Goal: Task Accomplishment & Management: Complete application form

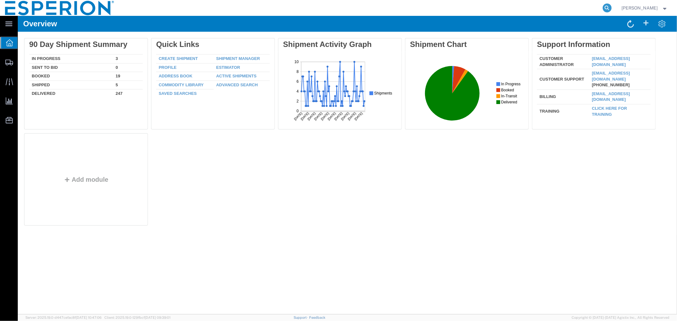
click at [603, 7] on icon at bounding box center [607, 7] width 9 height 9
click at [562, 10] on input "search" at bounding box center [506, 7] width 193 height 15
paste input "56790272"
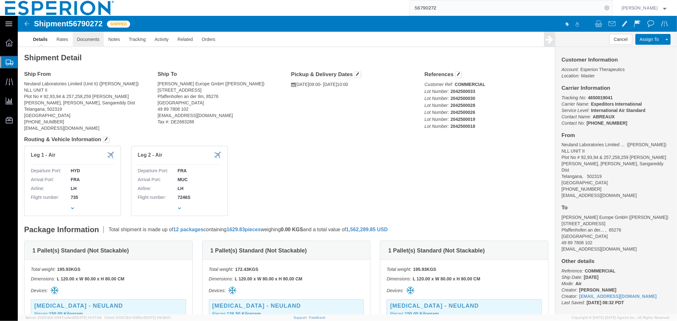
click link "Documents"
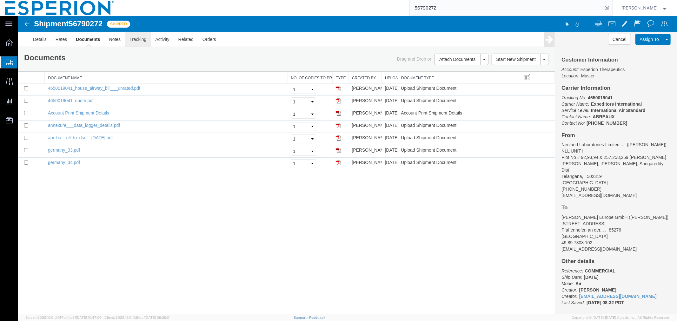
click at [140, 42] on link "Tracking" at bounding box center [138, 38] width 26 height 15
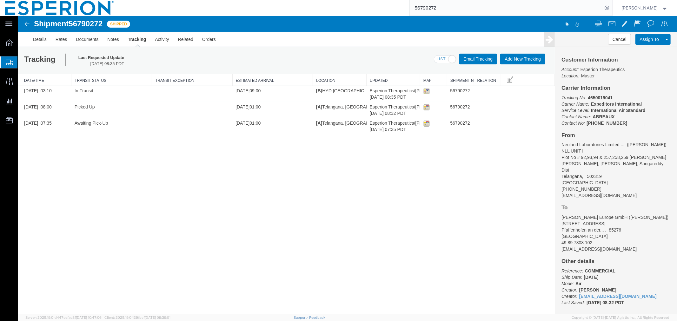
click at [514, 7] on input "56790272" at bounding box center [506, 7] width 193 height 15
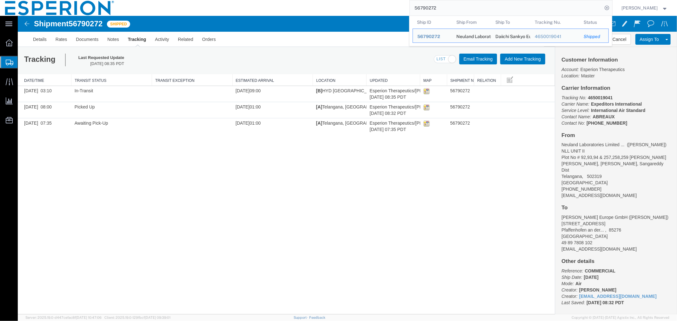
drag, startPoint x: 455, startPoint y: 12, endPoint x: 379, endPoint y: 12, distance: 75.6
click at [379, 12] on div "56790272 Ship ID Ship From Ship To Tracking Nu. Status Ship ID 56790272 Ship Fr…" at bounding box center [365, 8] width 493 height 16
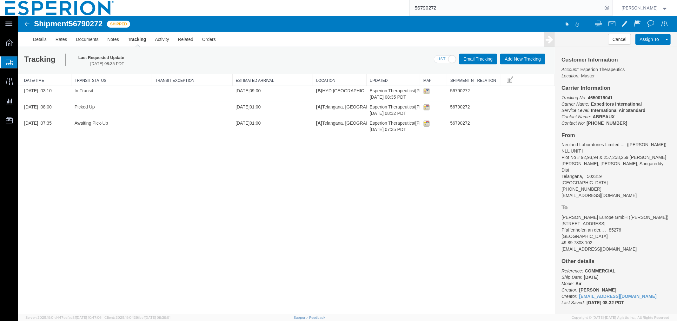
paste input "868304"
type input "56868304"
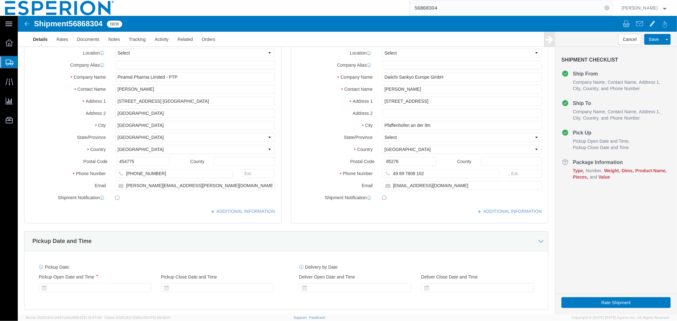
type input "1:30 AM"
type input "6:15 AM"
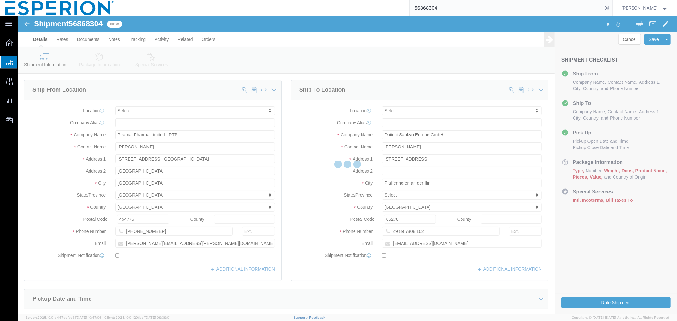
select select
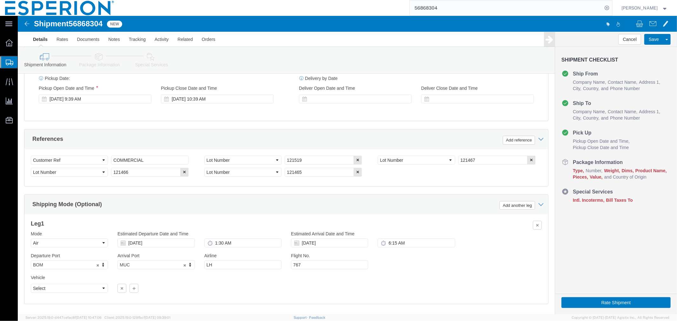
scroll to position [283, 0]
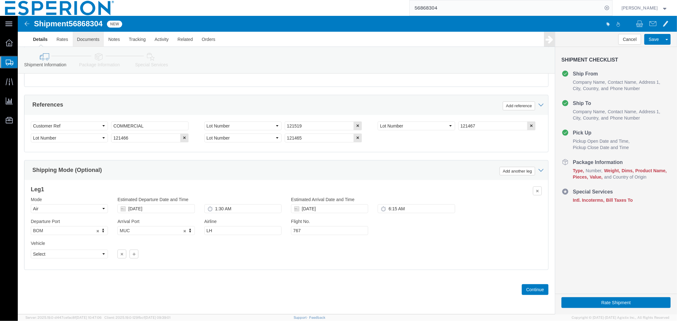
click link "Documents"
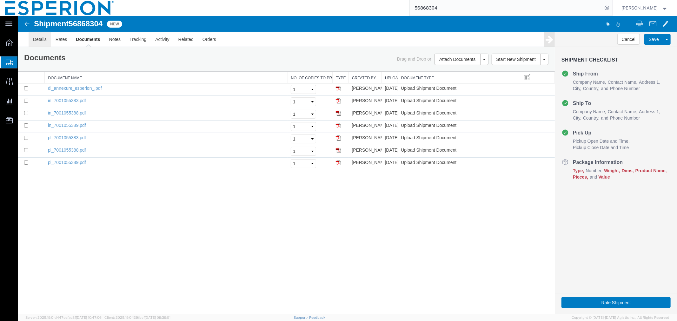
click at [35, 42] on link "Details" at bounding box center [39, 38] width 23 height 15
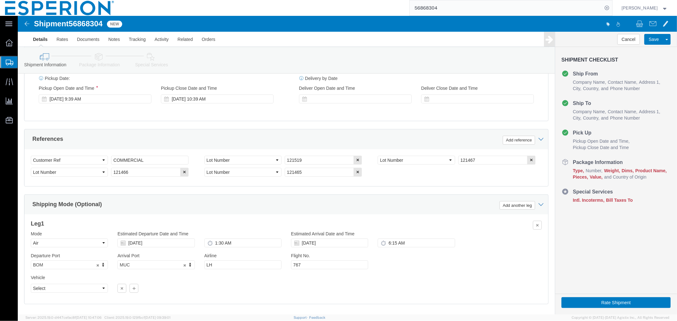
scroll to position [282, 0]
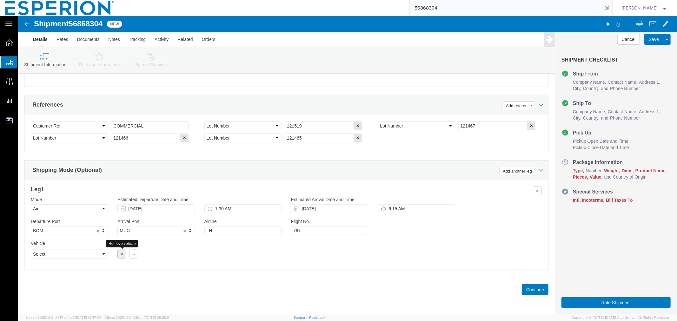
click button "button"
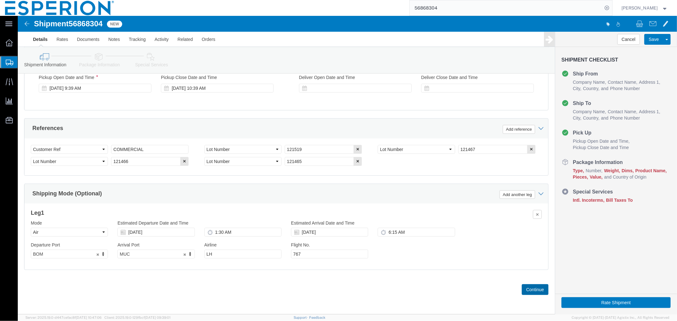
click button "Continue"
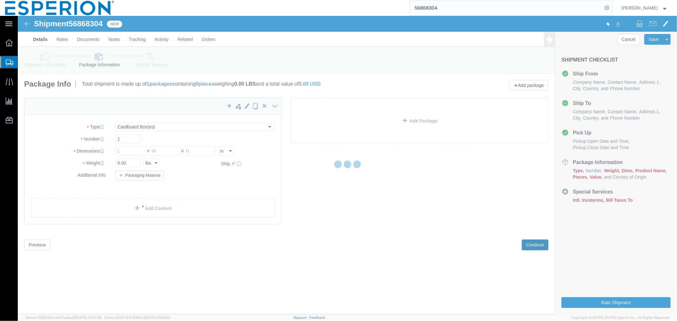
scroll to position [0, 0]
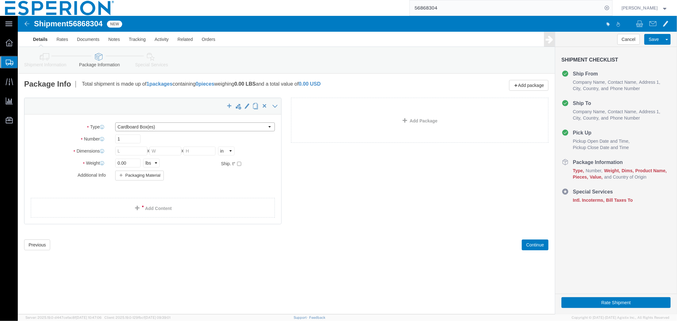
click select "Select Bale(s) Basket(s) Bolt(s) Bottle(s) Buckets Bulk Bundle(s) CSafe RAP CSa…"
select select "PSNS"
click select "Select Bale(s) Basket(s) Bolt(s) Bottle(s) Buckets Bulk Bundle(s) CSafe RAP CSa…"
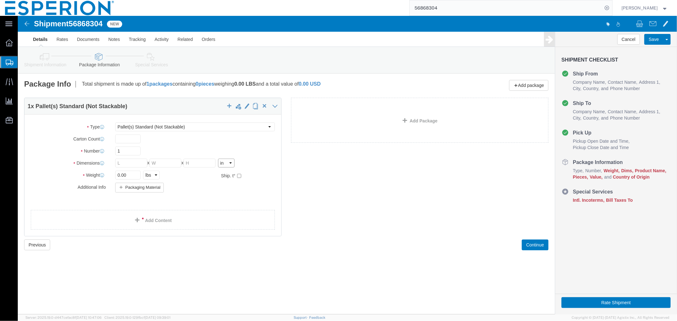
click select "Select cm ft in"
select select "CM"
click select "Select cm ft in"
click select "Select kgs lbs"
select select "KGS"
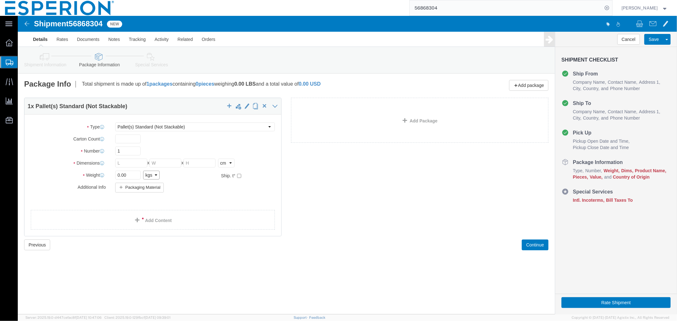
click select "Select kgs lbs"
click input "checkbox"
checkbox input "true"
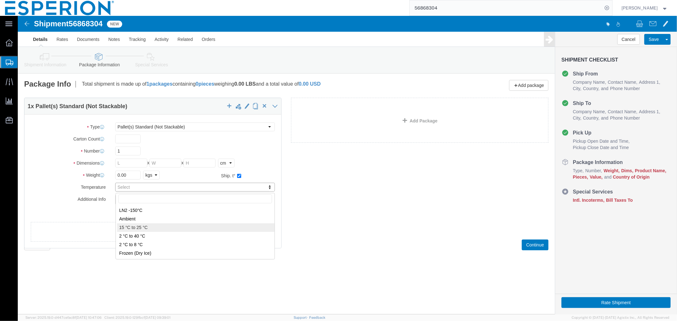
type input "FROM_15_TO_25"
click input "text"
type input "120"
type input "80"
type input "117"
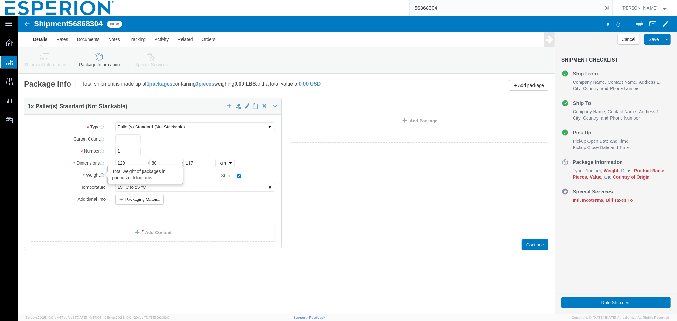
drag, startPoint x: 115, startPoint y: 159, endPoint x: 86, endPoint y: 160, distance: 28.9
click div "Weight Total weight of packages in pounds or kilograms 0.00 Select kgs lbs Ship…"
paste input "230.041"
type input "230.041"
click ul
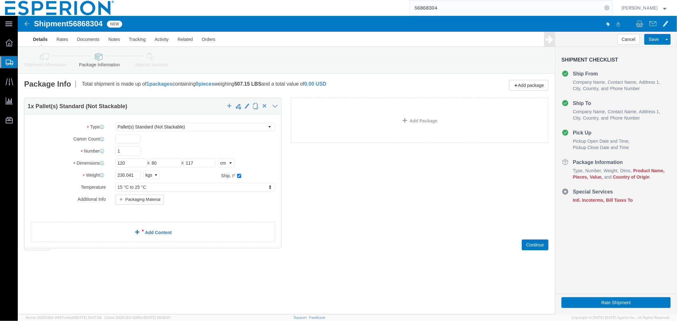
click link "Add Content"
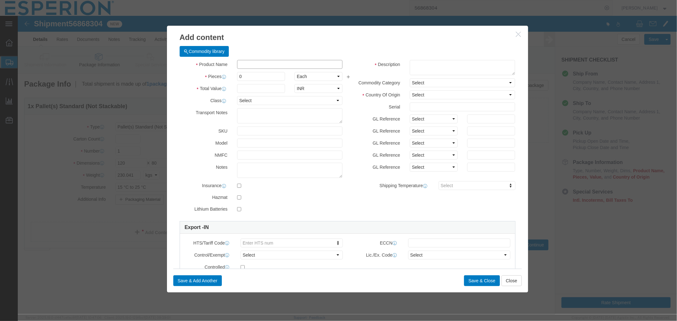
click input "text"
type input "nust"
click td "Name: Nust endi Bulk Drug Product"
type input "1"
select select "TAB"
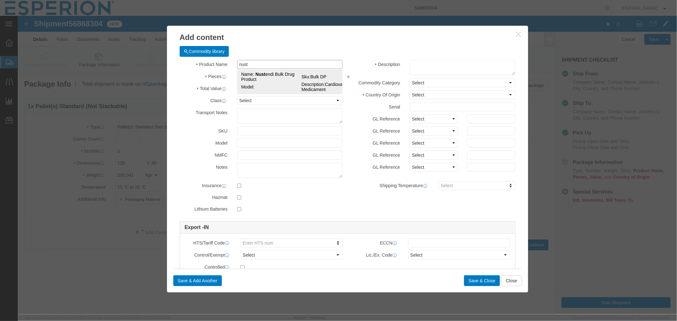
type input "0.25"
select select "USD"
select select "PHARMA"
select select "IN"
type input "3004.90.9221"
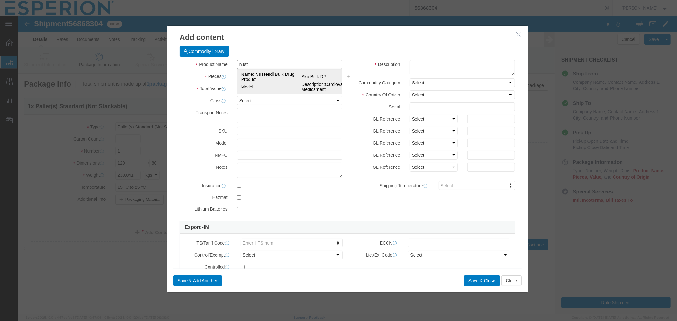
type input "EAR99"
select select
type input "3004.90.9220"
type input "EAR99"
type input "Nustendi Bulk Drug Product"
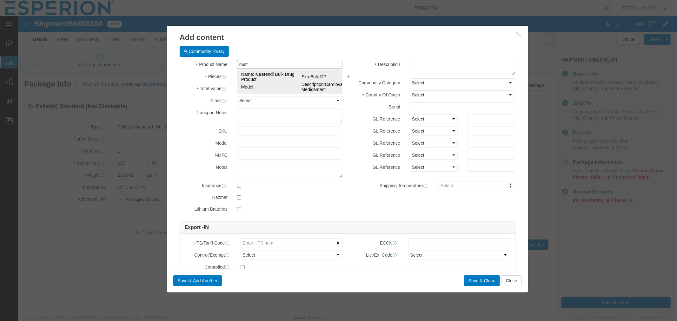
type input "Bulk DP"
type textarea "Cardiovascular Medicament"
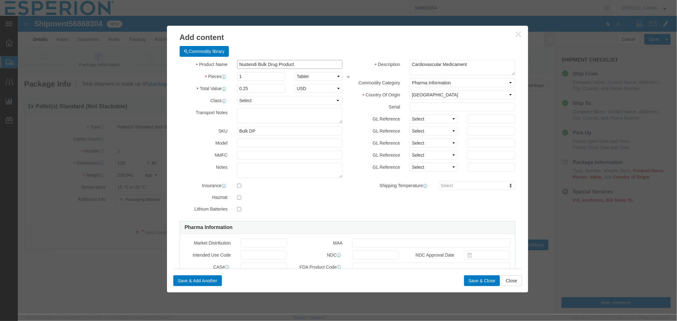
type input "Nustendi Bulk Drug Product"
type input "FROM_15_TO_25"
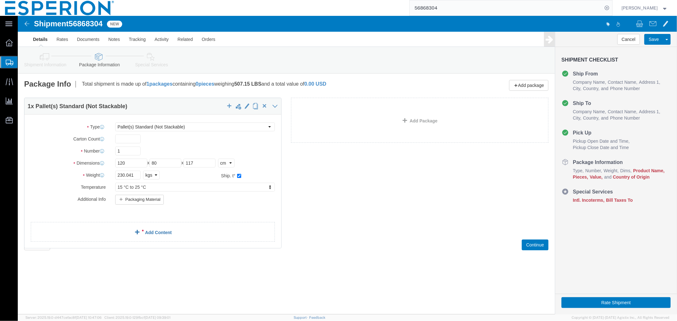
click link "Add Content"
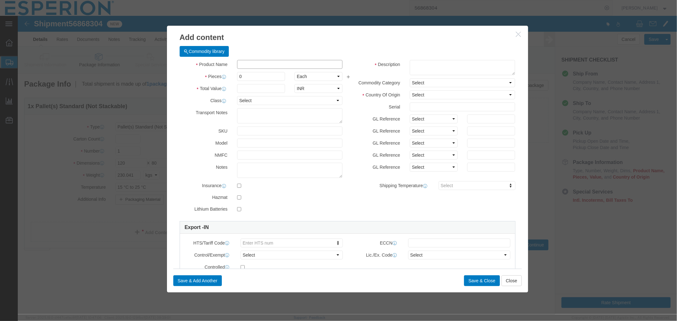
click input "text"
type input "nustendi"
click td "Name: [PERSON_NAME] Drug Product"
type input "1"
select select "TAB"
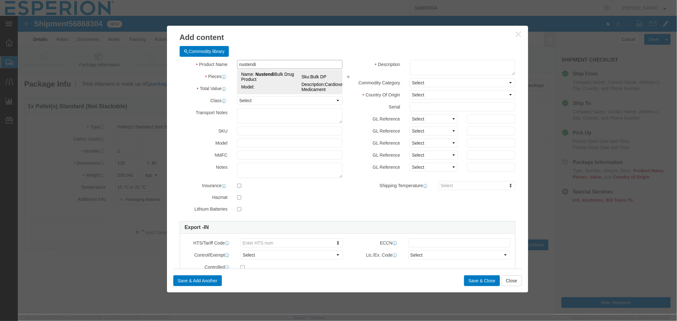
type input "0.25"
select select "USD"
select select "PHARMA"
select select "IN"
type input "3004.90.9221"
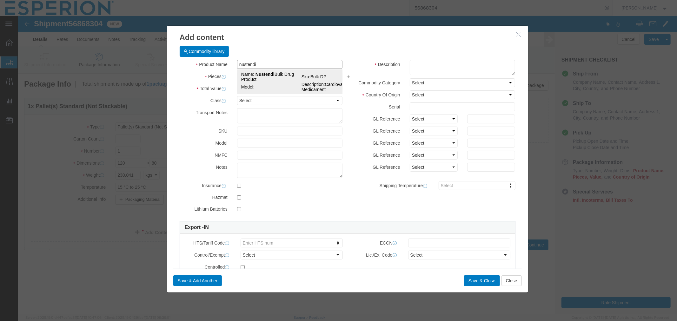
type input "EAR99"
select select
type input "3004.90.9220"
type input "EAR99"
type input "Nustendi Bulk Drug Product"
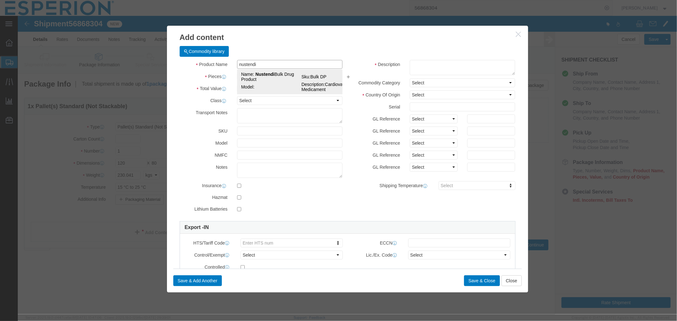
type input "Bulk DP"
type textarea "Cardiovascular Medicament"
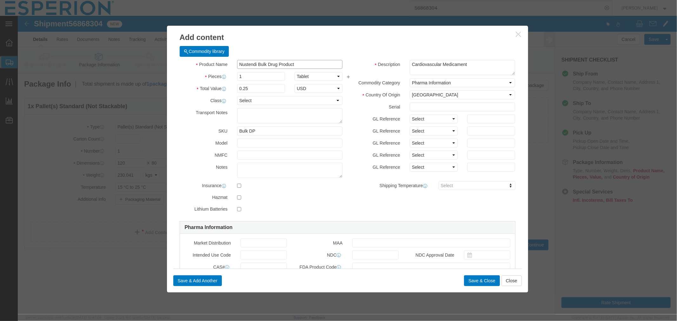
type input "Nustendi Bulk Drug Product"
type input "FROM_15_TO_25"
click input "text"
paste input "121465"
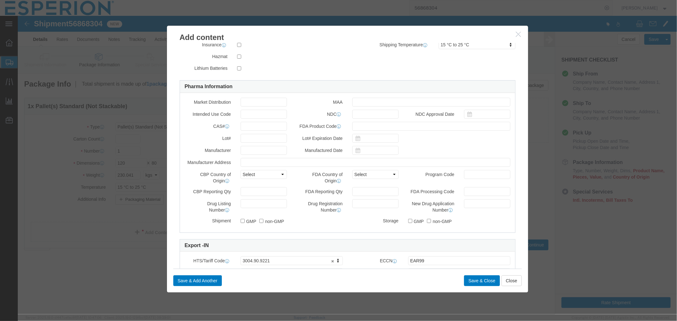
type input "121465"
click input "text"
paste input "121465"
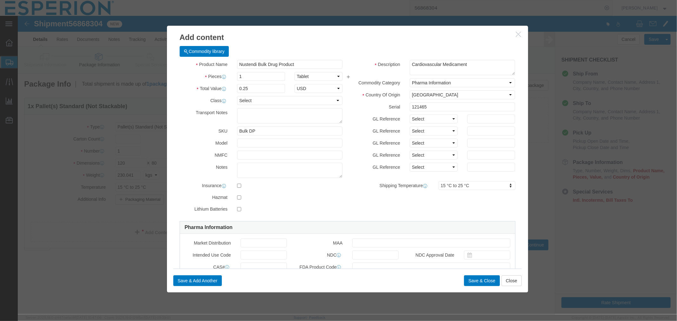
type input "121465"
click input "1"
paste input "432,096.00"
click input "432,096.00"
type input "432096.00"
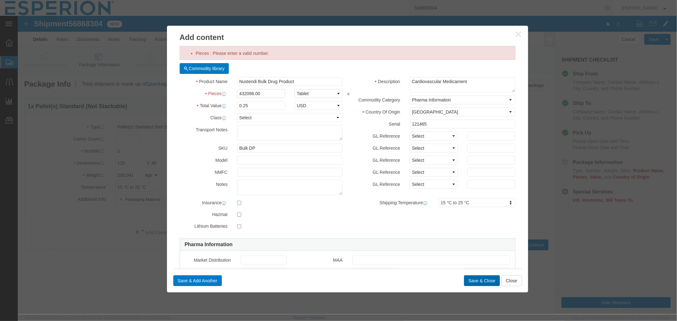
type input "108024"
click button "Save & Close"
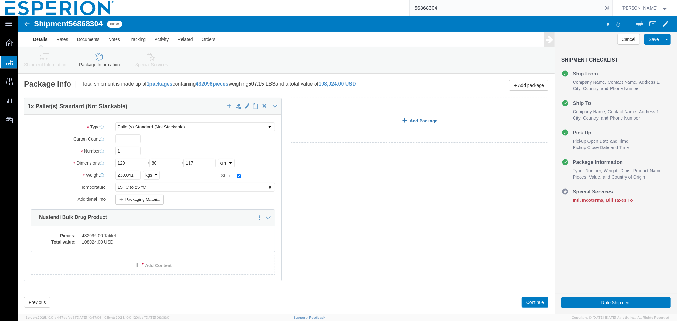
click link "Add Package"
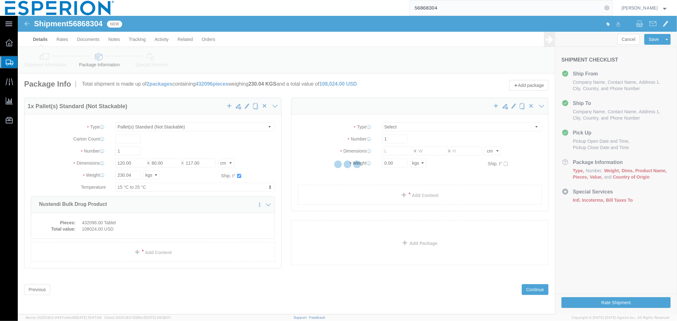
select select "PSNS"
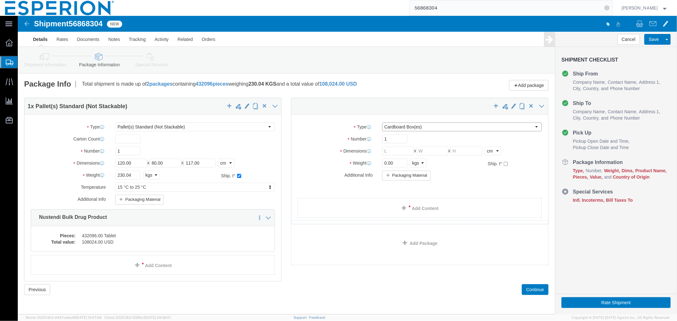
click select "Select Bale(s) Basket(s) Bolt(s) Bottle(s) Buckets Bulk Bundle(s) CSafe RAP CSa…"
select select "PSNS"
click select "Select Bale(s) Basket(s) Bolt(s) Bottle(s) Buckets Bulk Bundle(s) CSafe RAP CSa…"
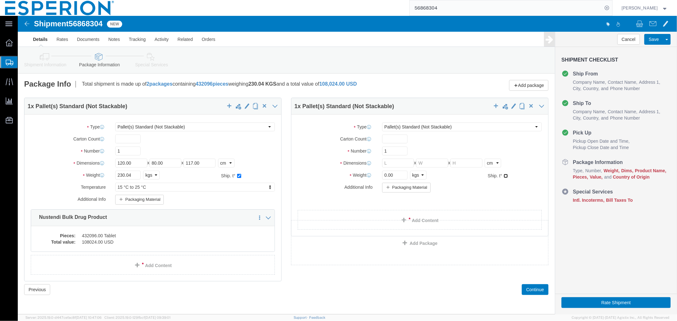
click input "checkbox"
checkbox input "true"
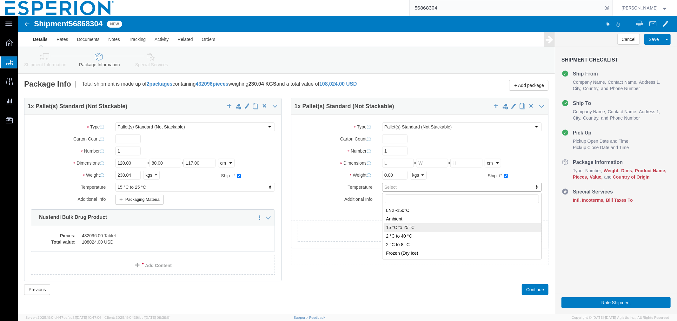
type input "FROM_15_TO_25"
click input "text"
type input "120"
type input "80"
type input "82"
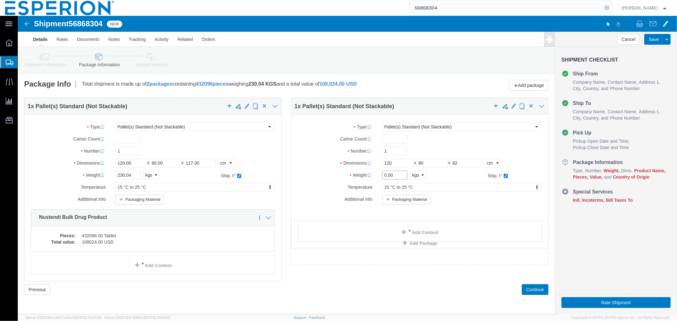
drag, startPoint x: 375, startPoint y: 161, endPoint x: 358, endPoint y: 160, distance: 17.5
click div "Weight 0.00 Select kgs lbs Ship. t°"
paste input "115.703"
type input "115.703"
click span "button"
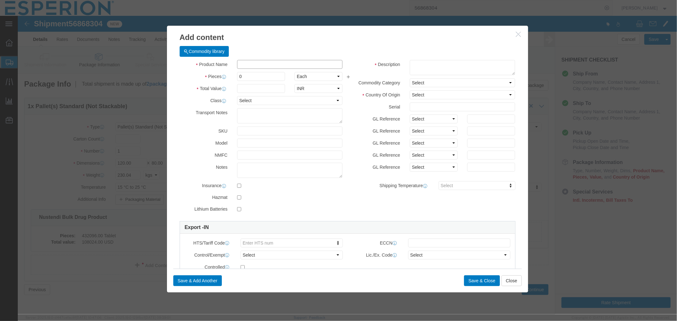
click input "text"
type input "nusten"
click td "Name: Nusten di Bulk Drug Product"
type input "1"
select select "TAB"
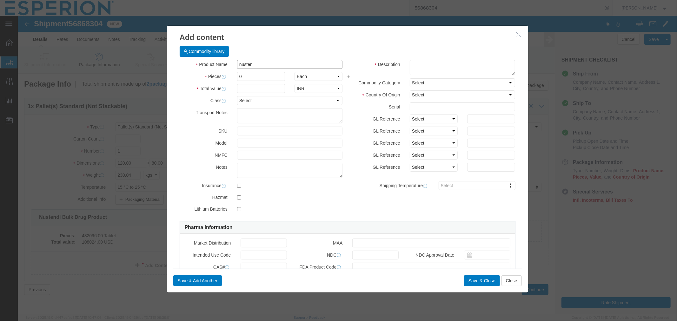
type input "0.25"
select select "USD"
select select "PHARMA"
select select "IN"
type input "3004.90.9221"
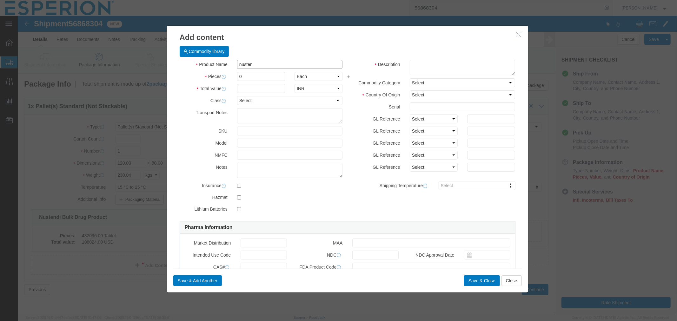
type input "EAR99"
select select
type input "3004.90.9220"
type input "EAR99"
type input "Nustendi Bulk Drug Product"
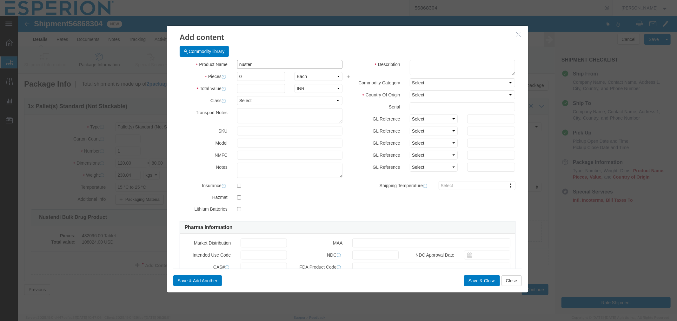
type input "Bulk DP"
type textarea "Cardiovascular Medicament"
type input "Nustendi Bulk Drug Product"
click input "text"
paste input "121465"
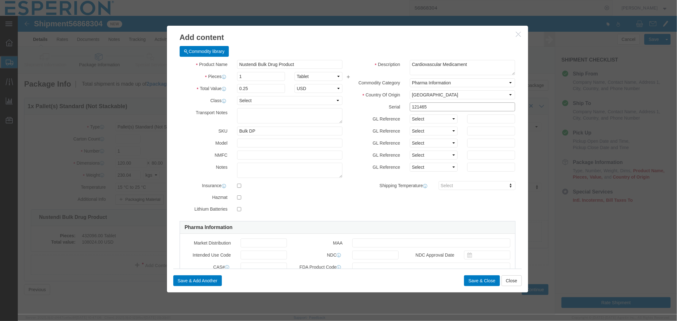
type input "121465"
type input "FROM_15_TO_25"
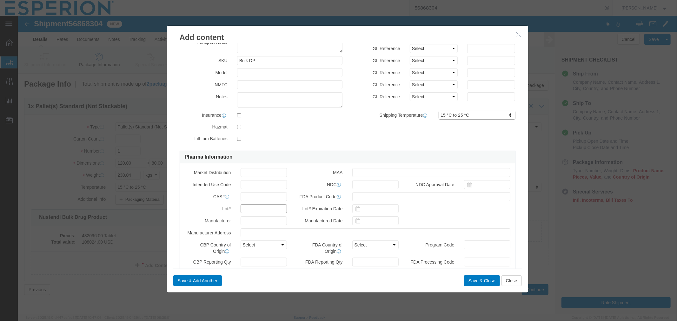
click input "text"
paste input "121465"
type input "121465"
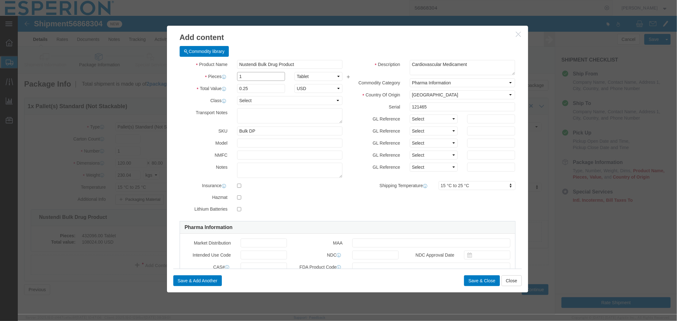
drag, startPoint x: 231, startPoint y: 59, endPoint x: 202, endPoint y: 57, distance: 28.7
click div "Pieces 1 Select Bag Barrels 100Board Feet Bottle Box Blister Pack Carats Can Ca…"
paste input "298,203.00"
click input "298,203.00"
type input "298203.00"
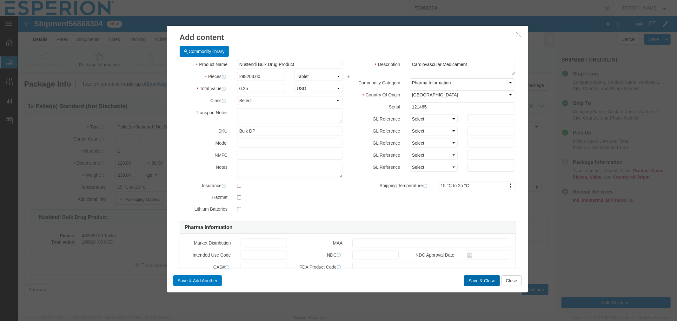
type input "74550.75"
click button "Save & Close"
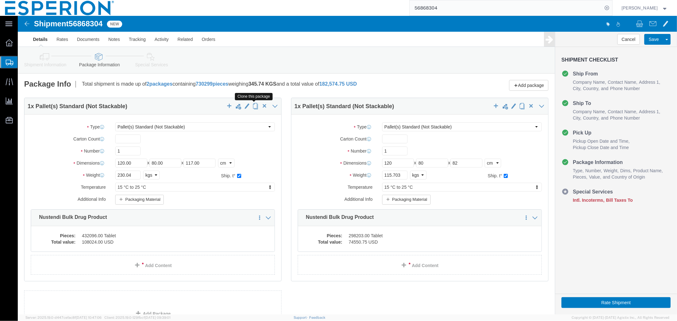
click span "button"
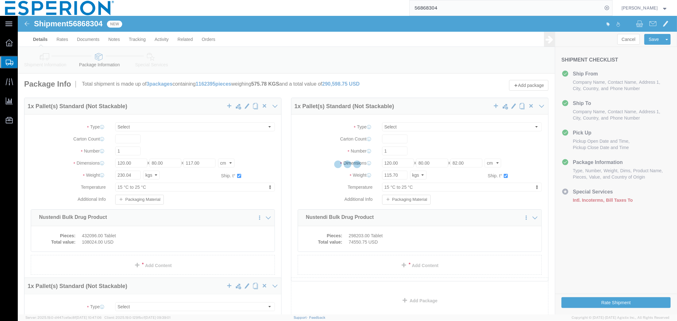
select select "PSNS"
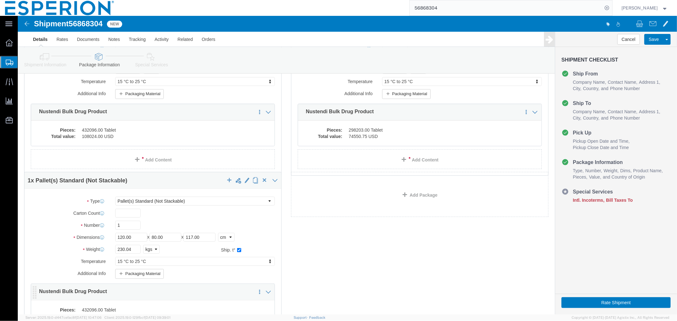
scroll to position [176, 0]
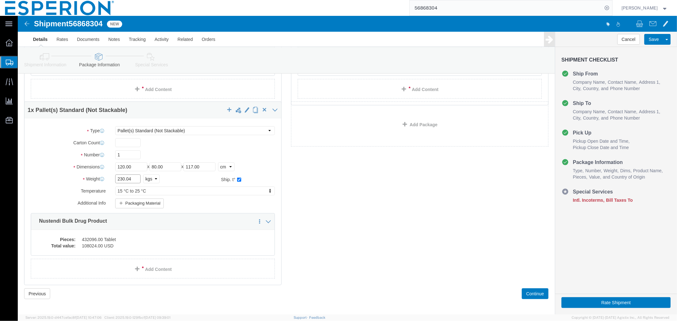
drag, startPoint x: 117, startPoint y: 164, endPoint x: 65, endPoint y: 161, distance: 52.1
click div "Weight 230.04 Select kgs lbs Ship. t°"
type input "229.064"
click link "Add Content"
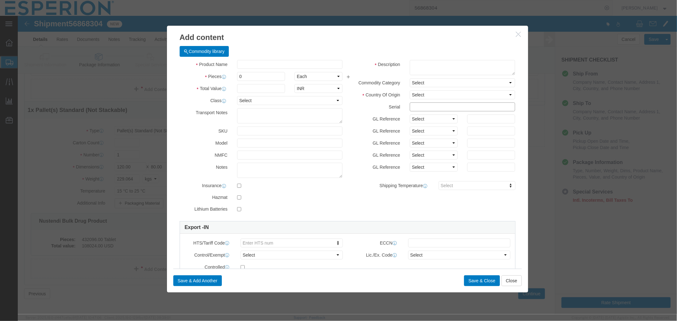
click input "text"
click button "Close"
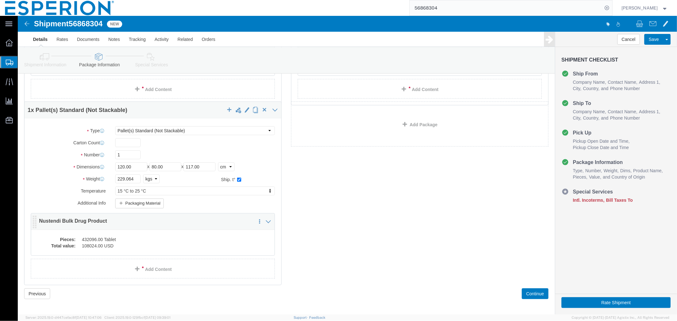
click dd "108024.00 USD"
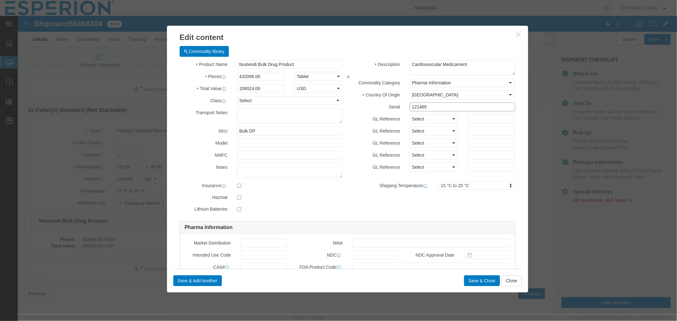
drag, startPoint x: 412, startPoint y: 94, endPoint x: 370, endPoint y: 91, distance: 42.0
click div "Serial 121465"
paste input "6"
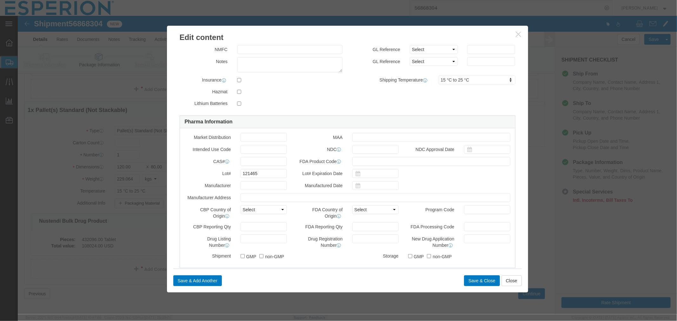
type input "121466"
drag, startPoint x: 245, startPoint y: 155, endPoint x: 200, endPoint y: 151, distance: 44.9
click div "Market Distribution MAA Intended Use Code NDC NDC Approval Date CAS# FDA Produc…"
paste input "6"
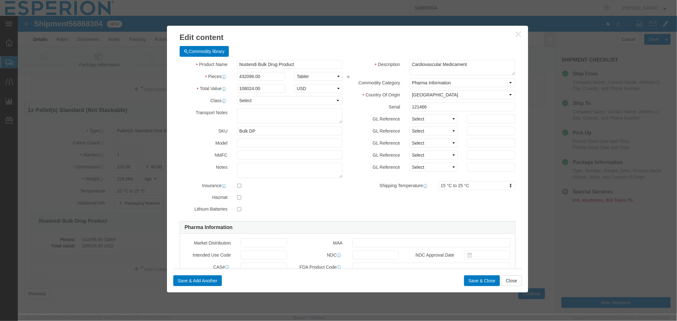
scroll to position [35, 0]
type input "121466"
drag, startPoint x: 243, startPoint y: 58, endPoint x: 203, endPoint y: 60, distance: 40.4
click div "Pieces 432096.00 Select Bag Barrels 100Board Feet Bottle Box Blister Pack Carat…"
paste input "72"
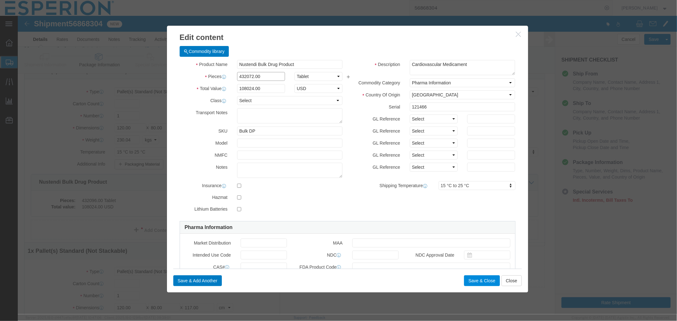
type input "432072.00"
type input "108018"
click button "Save & Close"
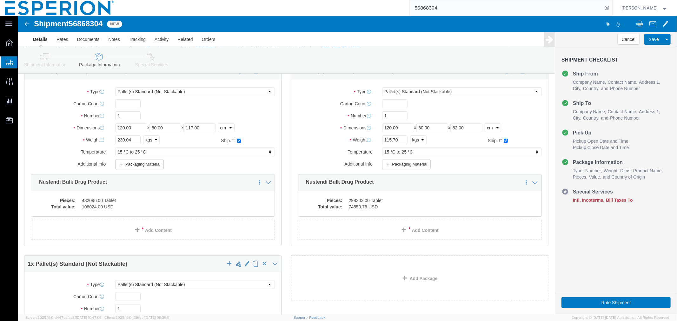
scroll to position [0, 0]
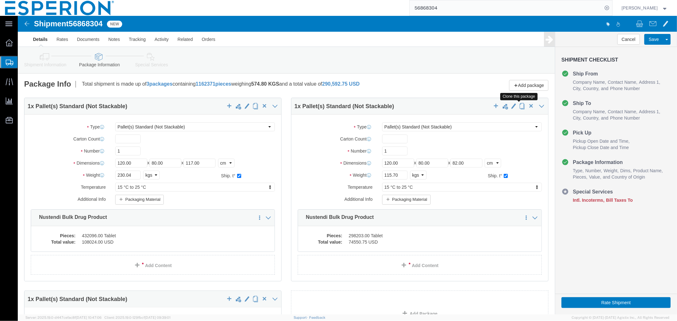
click span "button"
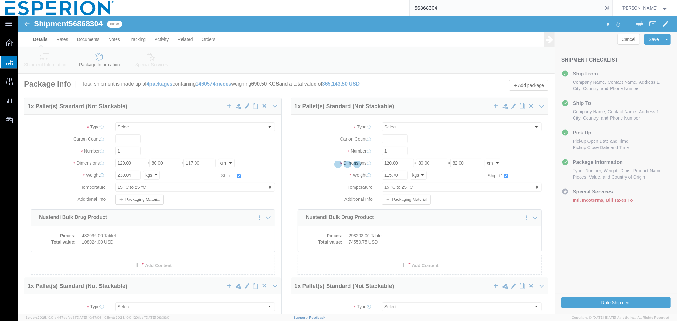
select select "PSNS"
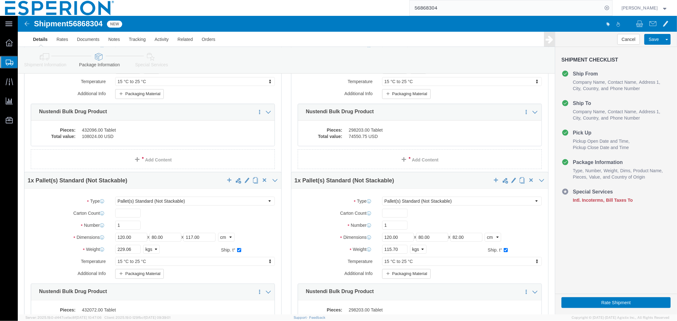
scroll to position [211, 0]
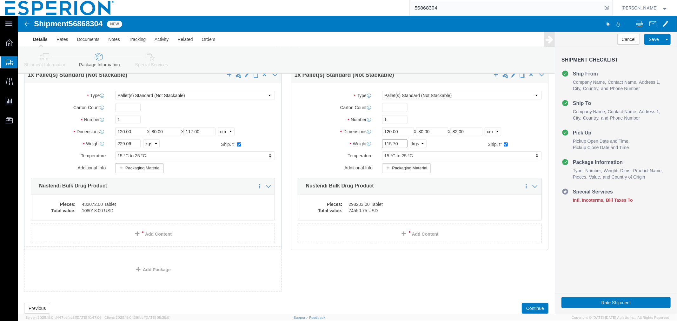
drag, startPoint x: 382, startPoint y: 130, endPoint x: 354, endPoint y: 130, distance: 27.9
click div "Weight 115.70 Select kgs lbs Ship. t°"
paste input "811"
type input "115.811"
click dd "74550.75 USD"
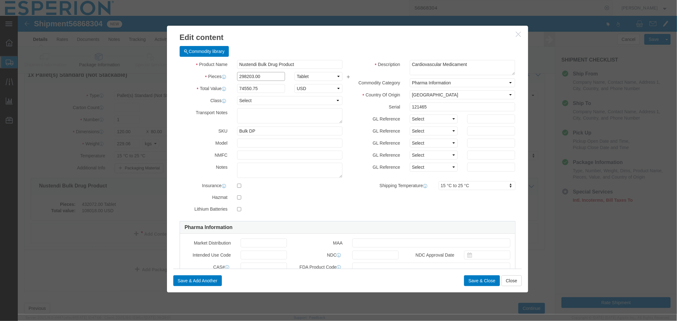
drag, startPoint x: 244, startPoint y: 59, endPoint x: 198, endPoint y: 64, distance: 45.3
click div "Pieces 298203.00 Select Bag Barrels 100Board Feet Bottle Box Blister Pack Carat…"
paste input "660"
type input "298660.00"
type input "74665"
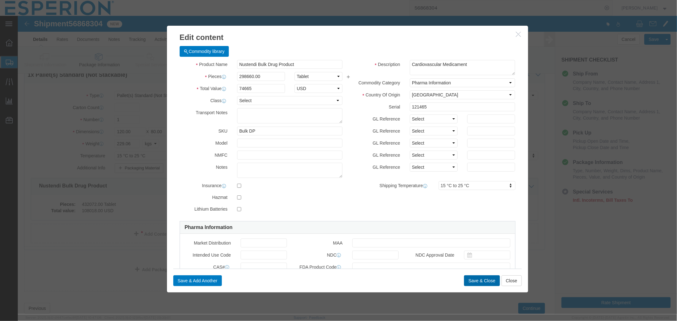
click button "Save & Close"
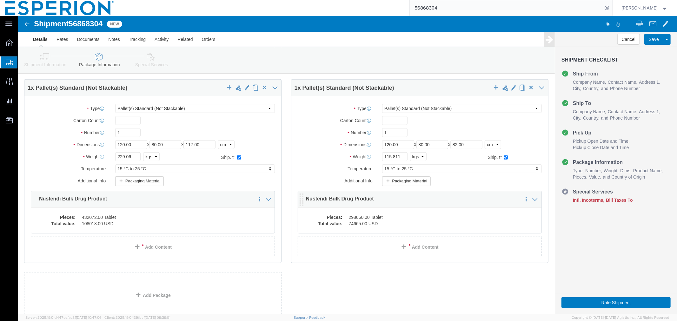
click dd "298660.00 Tablet"
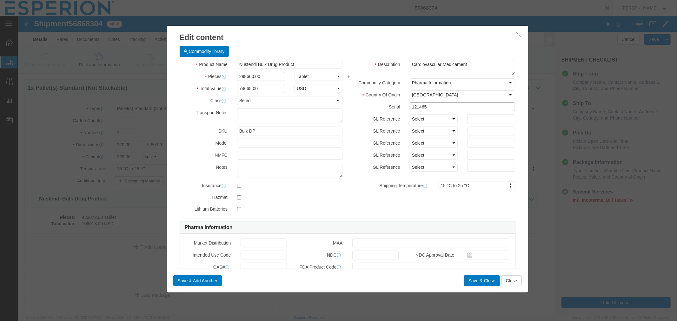
drag, startPoint x: 421, startPoint y: 94, endPoint x: 362, endPoint y: 90, distance: 59.5
click div "Serial 121465"
paste input "6"
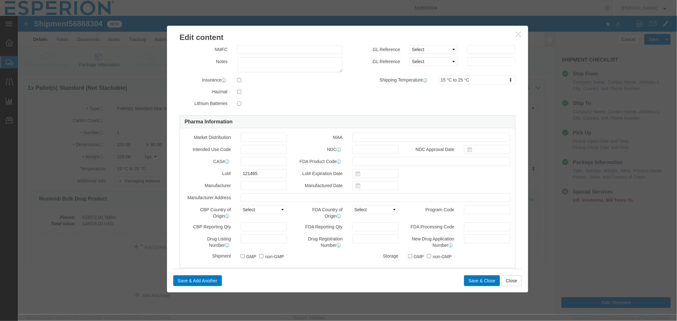
type input "121466"
drag, startPoint x: 243, startPoint y: 157, endPoint x: 200, endPoint y: 155, distance: 42.9
click div "Lot# 121465"
paste input "6"
type input "121466"
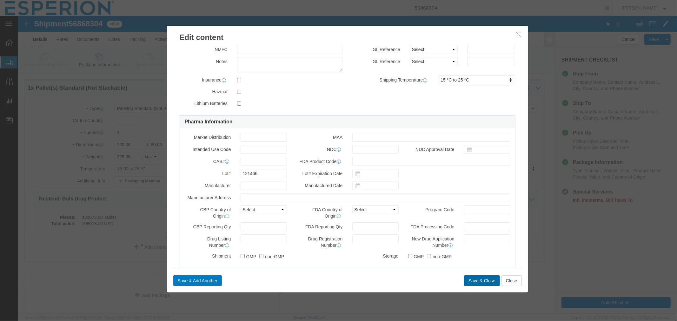
click button "Save & Close"
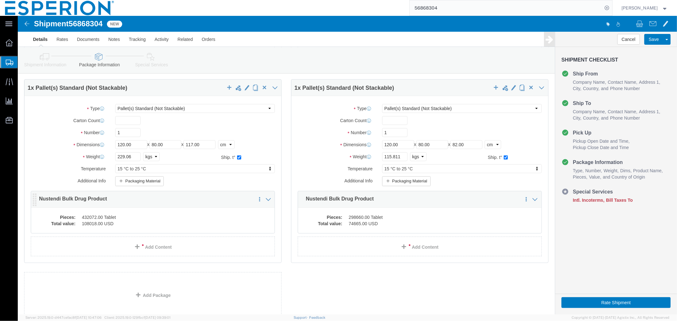
click dd "432072.00 Tablet"
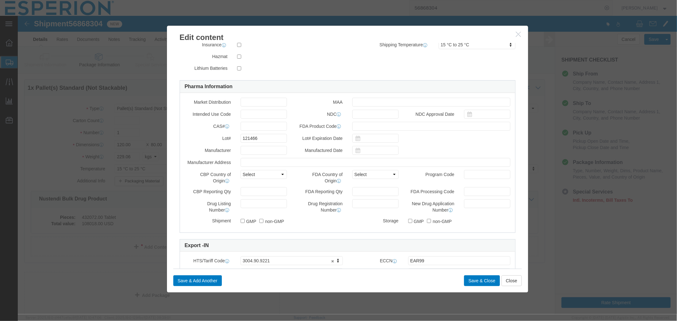
scroll to position [0, 0]
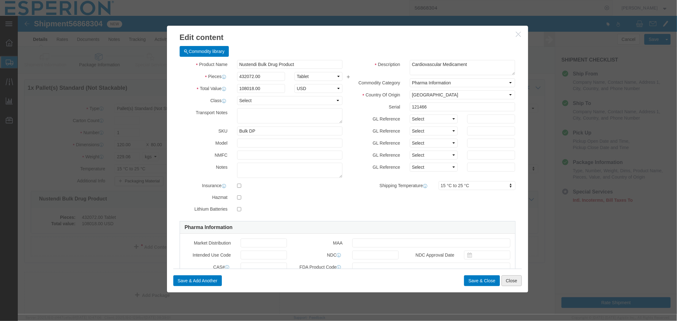
click button "Close"
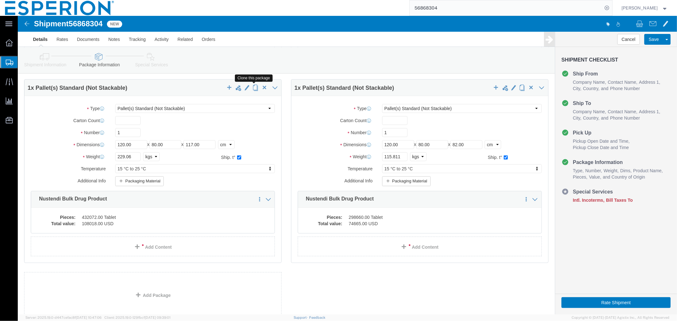
click span "button"
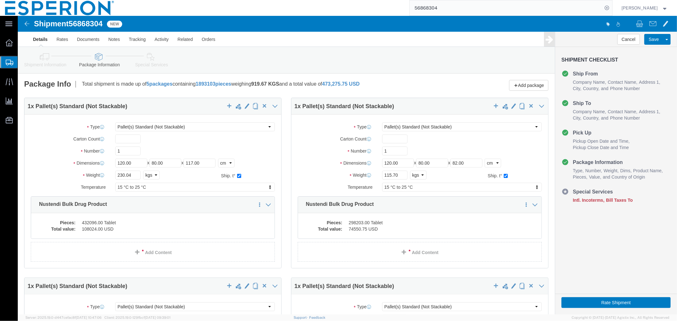
select select "PSNS"
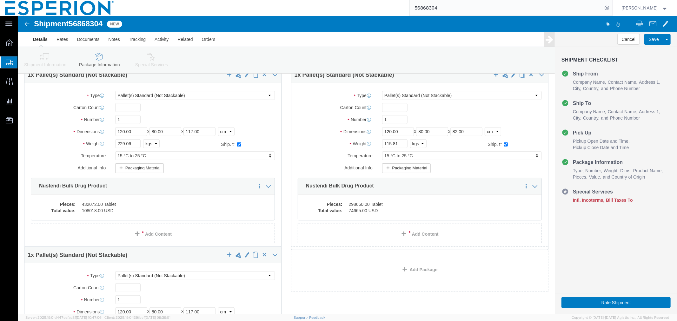
scroll to position [360, 0]
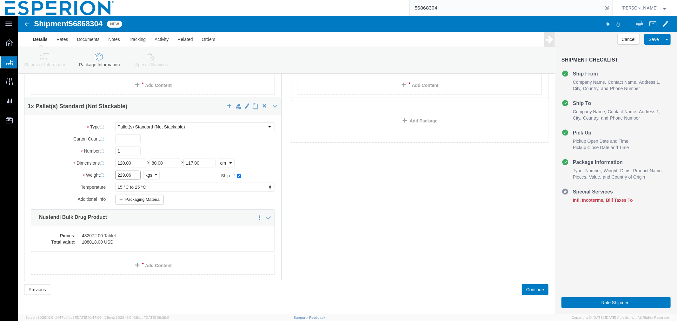
click input "229.06"
drag, startPoint x: 115, startPoint y: 161, endPoint x: 87, endPoint y: 159, distance: 27.3
click div "Weight 229.06 Select kgs lbs Ship. t°"
type input "230.160"
click dd "432072.00 Tablet"
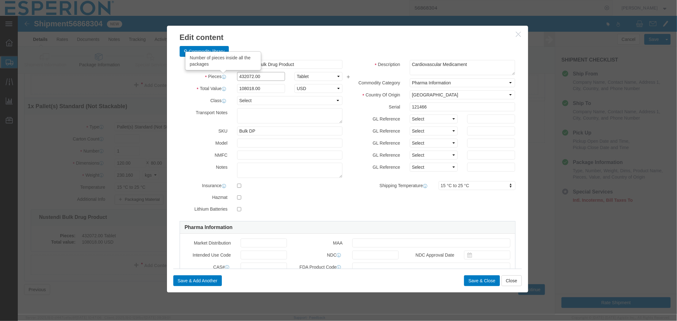
drag, startPoint x: 247, startPoint y: 61, endPoint x: 195, endPoint y: 61, distance: 52.4
click div "Pieces Number of pieces inside all the packages 432072.00 Select Bag Barrels 10…"
paste input "24"
type input "432024.00"
type input "108006"
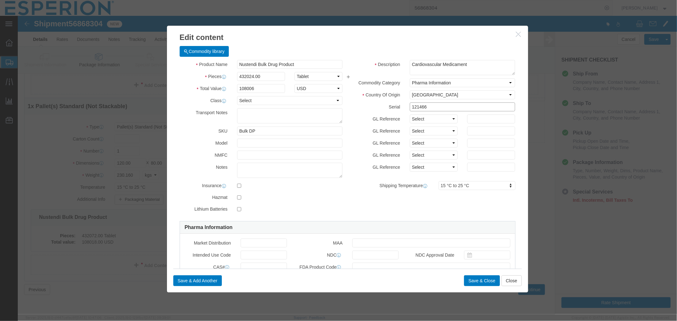
drag, startPoint x: 424, startPoint y: 93, endPoint x: 361, endPoint y: 93, distance: 62.9
click div "Serial 121466"
paste input "7"
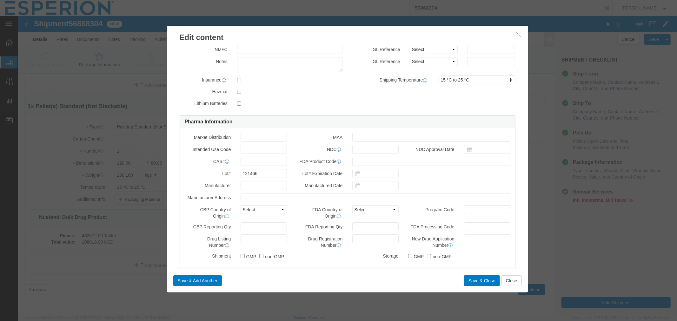
type input "121467"
drag, startPoint x: 254, startPoint y: 159, endPoint x: 196, endPoint y: 158, distance: 57.8
click div "Lot# 121466"
paste input "7"
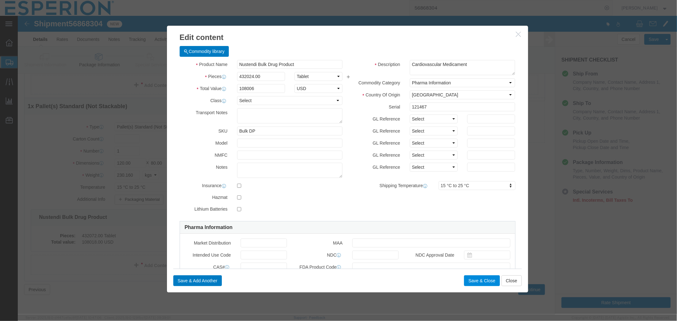
type input "121467"
click button "Save & Close"
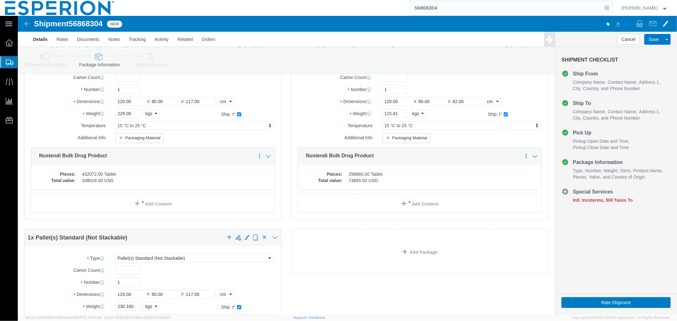
scroll to position [219, 0]
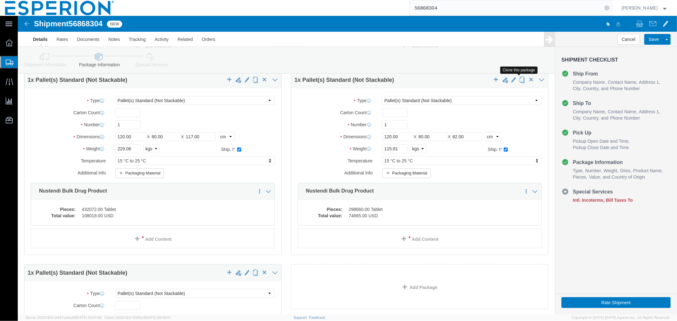
click span "button"
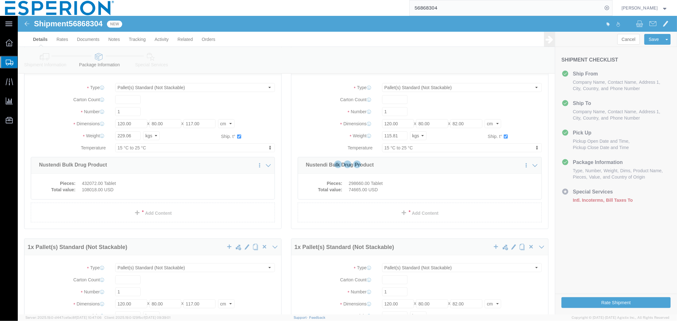
scroll to position [0, 0]
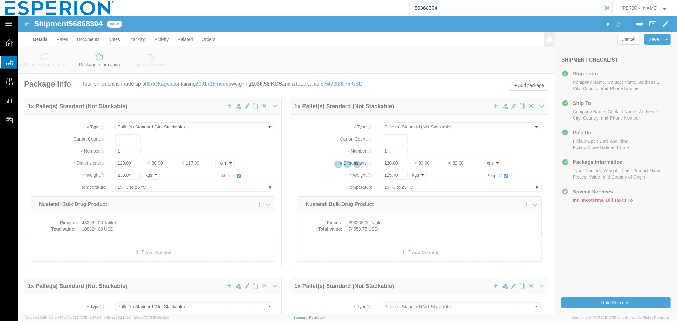
select select "PSNS"
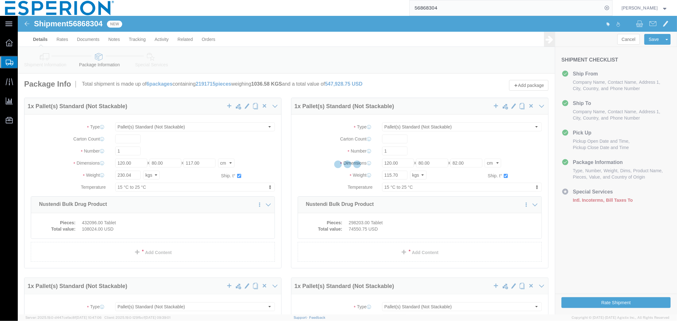
select select "PSNS"
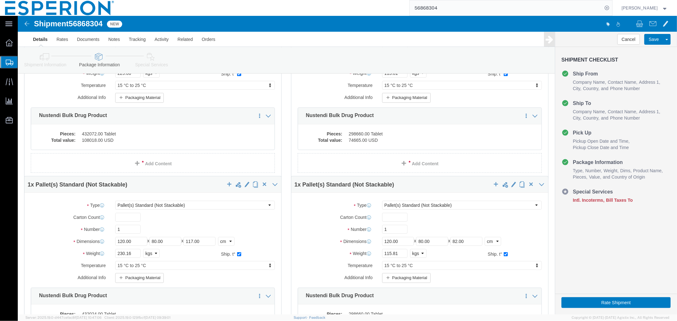
scroll to position [411, 0]
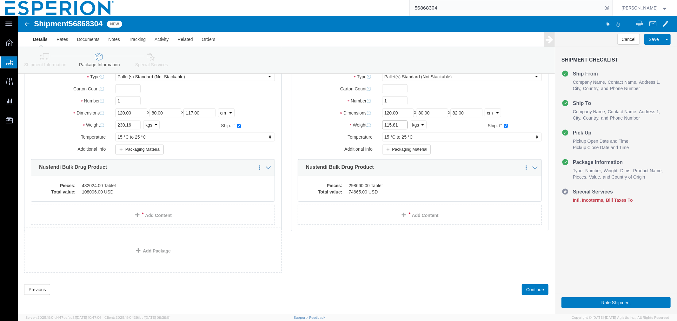
click input "115.81"
drag, startPoint x: 382, startPoint y: 110, endPoint x: 352, endPoint y: 111, distance: 30.2
click div "Weight 115.81 Select kgs lbs Ship. t°"
paste input "57.240"
type input "157.240"
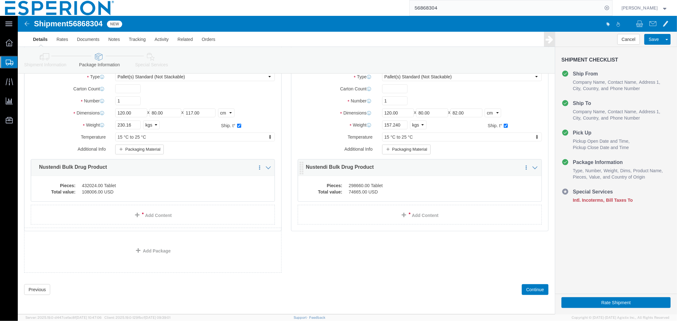
click dd "74665.00 USD"
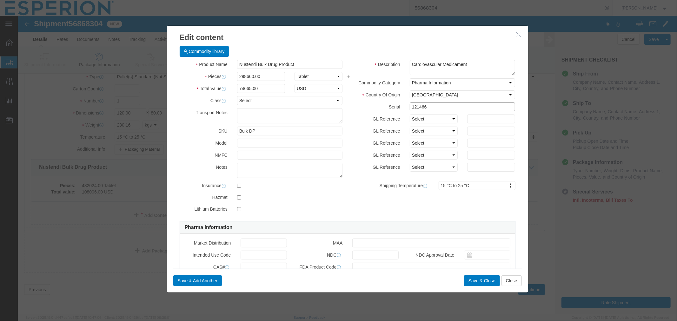
drag, startPoint x: 421, startPoint y: 94, endPoint x: 362, endPoint y: 88, distance: 59.6
click div "Serial 121466"
paste input "7"
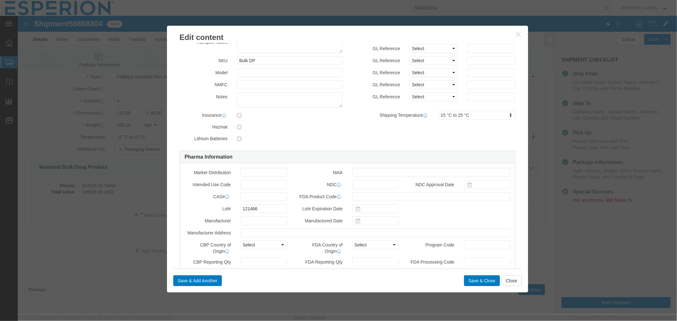
type input "121467"
drag, startPoint x: 252, startPoint y: 196, endPoint x: 209, endPoint y: 196, distance: 43.8
click div "Lot# 121466"
paste input "7"
type input "121467"
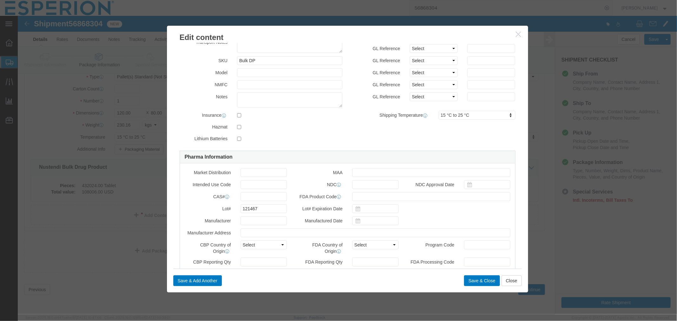
scroll to position [0, 0]
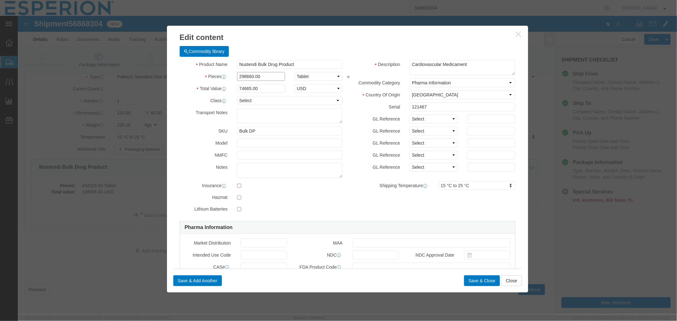
drag, startPoint x: 245, startPoint y: 62, endPoint x: 184, endPoint y: 59, distance: 60.7
click div "Pieces 298660.00 Select Bag Barrels 100Board Feet Bottle Box Blister Pack Carat…"
paste input "432024"
type input "432024.00"
type input "108006"
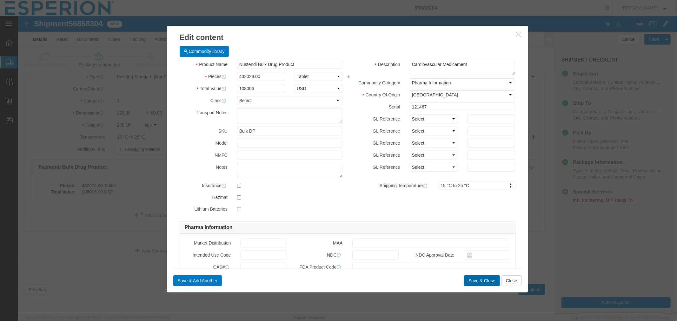
click button "Save & Close"
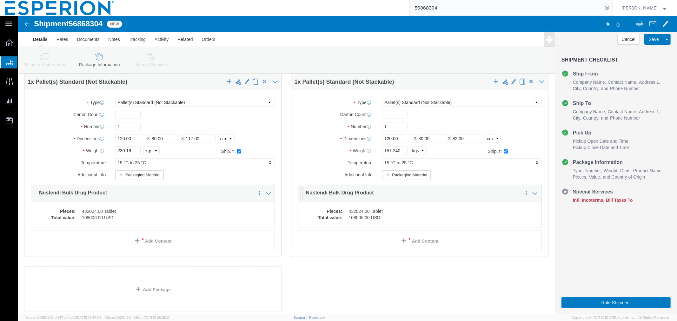
click dd "432024.00 Tablet"
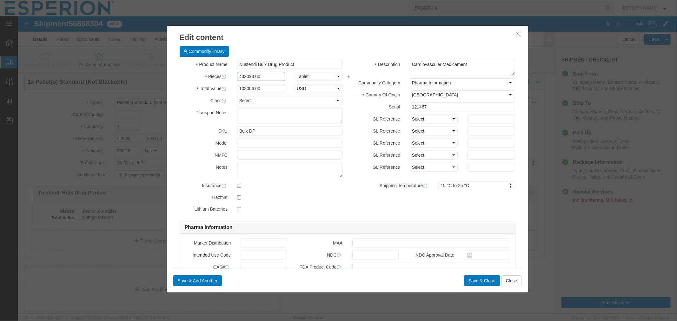
drag, startPoint x: 241, startPoint y: 61, endPoint x: 192, endPoint y: 54, distance: 49.0
click div "Product Name Nustendi Bulk Drug Product Pieces 432024.00 Select Bag Barrels 100…"
paste input "295148"
type input "295148.00"
type input "73787"
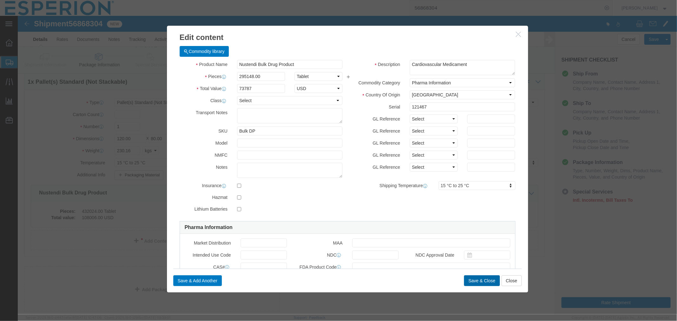
click button "Save & Close"
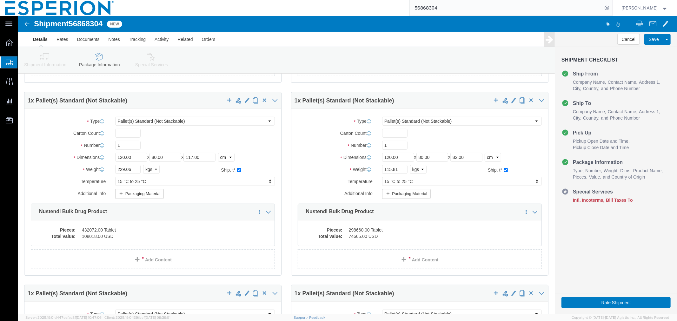
scroll to position [164, 0]
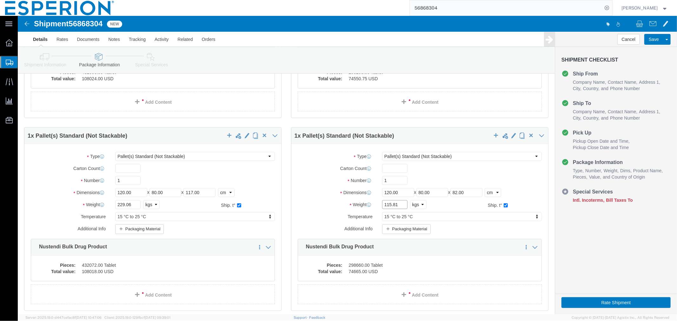
click input "115.81"
drag, startPoint x: 373, startPoint y: 189, endPoint x: 351, endPoint y: 189, distance: 21.6
click div "Weight 115.81 Select kgs lbs Ship. t°"
paste input "58.336"
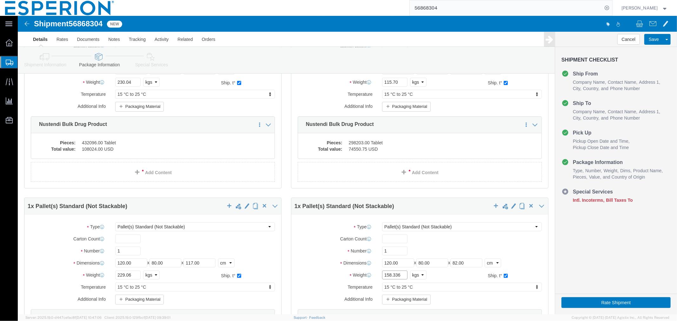
scroll to position [58, 0]
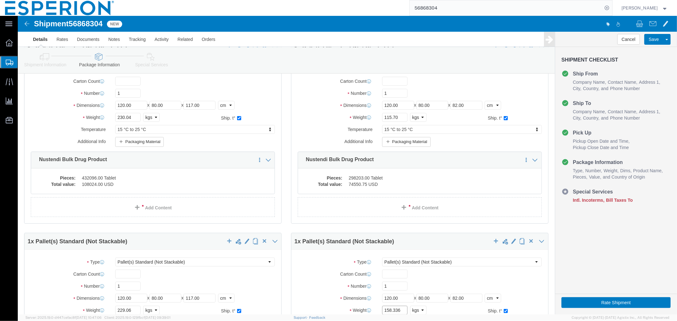
type input "158.336"
drag, startPoint x: 379, startPoint y: 102, endPoint x: 338, endPoint y: 97, distance: 41.9
click div "Package Type Select Bale(s) Basket(s) Bolt(s) Bottle(s) Buckets Bulk Bundle(s) …"
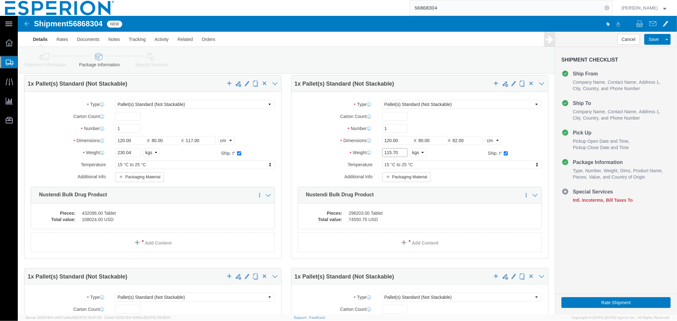
scroll to position [0, 0]
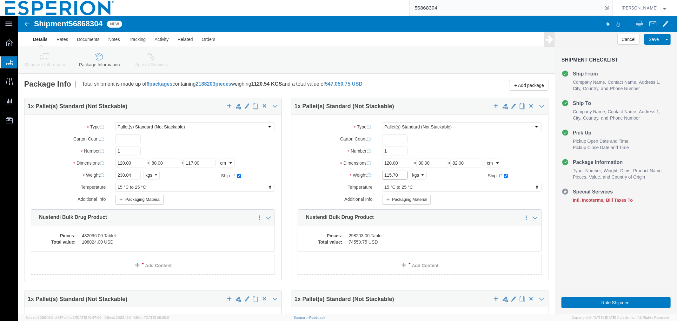
paste input "58.759"
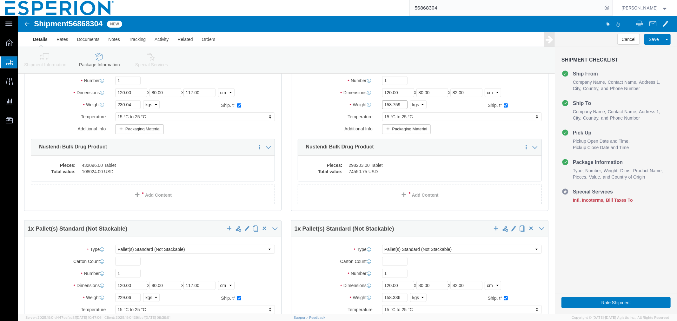
scroll to position [141, 0]
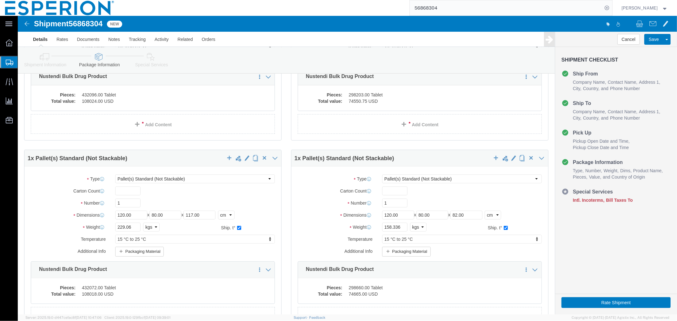
type input "158.759"
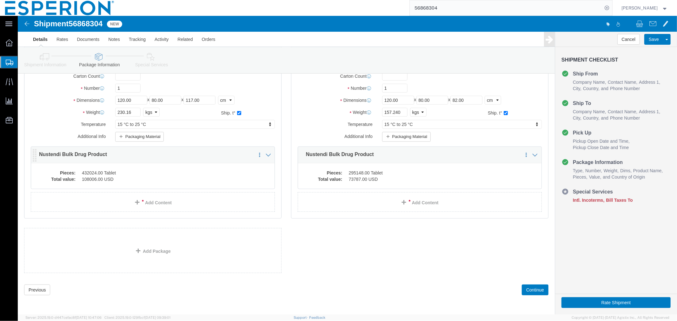
scroll to position [378, 0]
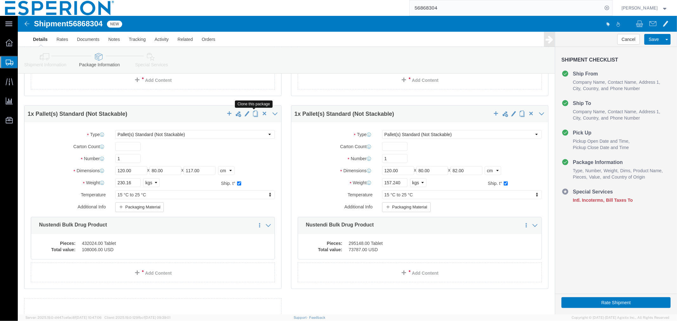
click span "button"
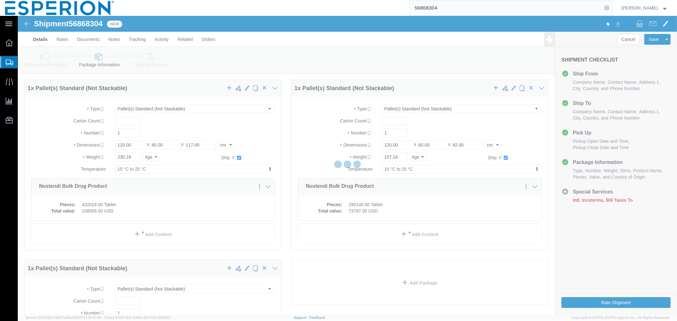
scroll to position [0, 0]
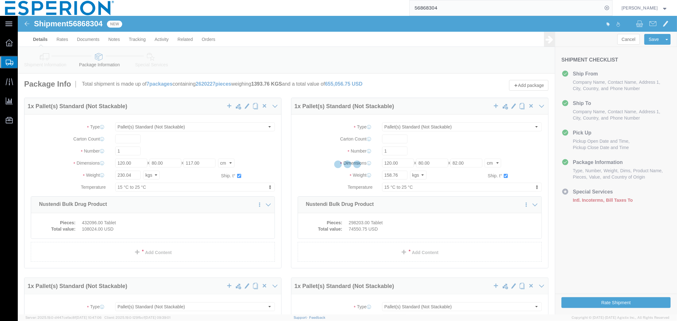
select select "PSNS"
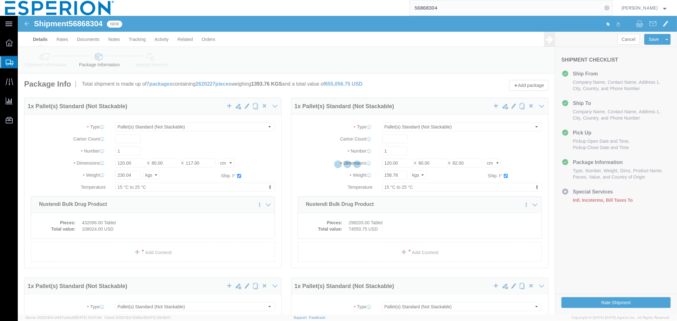
select select "PSNS"
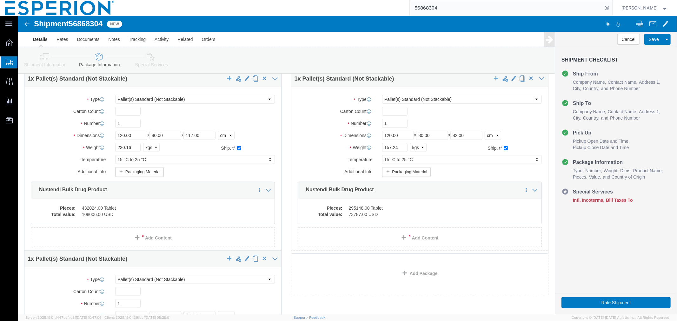
scroll to position [541, 0]
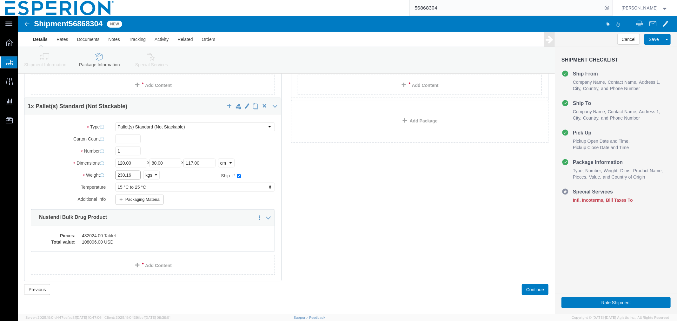
drag, startPoint x: 121, startPoint y: 161, endPoint x: 88, endPoint y: 160, distance: 32.7
click div "Weight 230.16 Select kgs lbs Ship. t°"
paste input "29.981"
type input "229.981"
click dd "432024.00 Tablet"
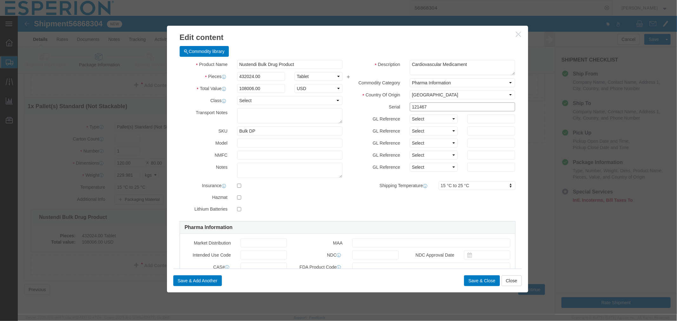
drag, startPoint x: 414, startPoint y: 91, endPoint x: 364, endPoint y: 91, distance: 50.2
click div "Serial 121467"
paste input "519"
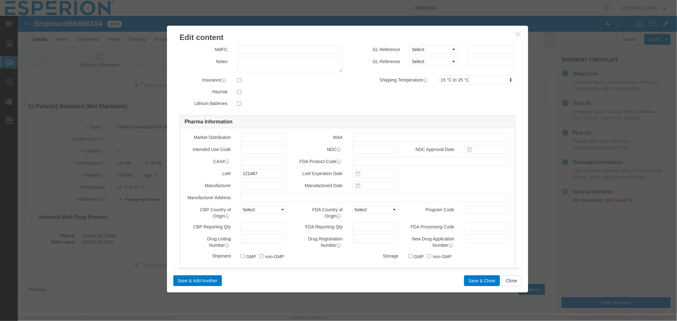
type input "121519"
drag, startPoint x: 244, startPoint y: 161, endPoint x: 202, endPoint y: 161, distance: 41.3
click div "Lot# 121467"
paste input "519"
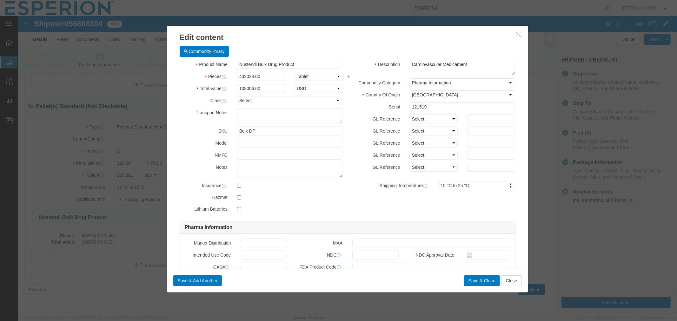
type input "121519"
drag, startPoint x: 247, startPoint y: 62, endPoint x: 194, endPoint y: 60, distance: 53.4
click div "Pieces 432024.00 Select Bag Barrels 100Board Feet Bottle Box Blister Pack Carat…"
paste input "00"
type input "432000.00"
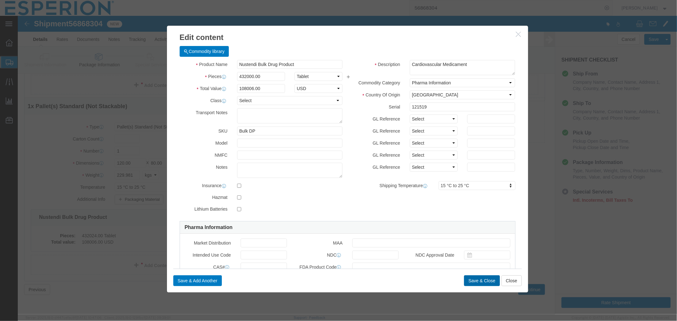
type input "108000"
click button "Save & Close"
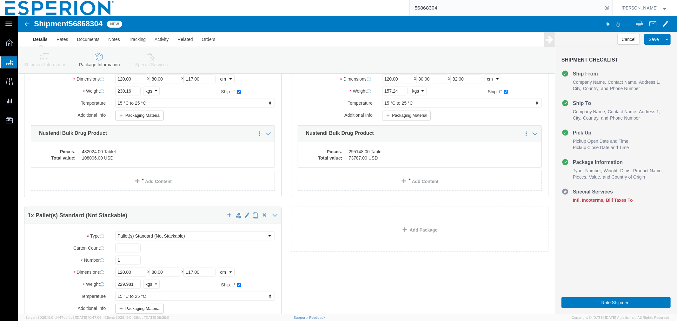
scroll to position [399, 0]
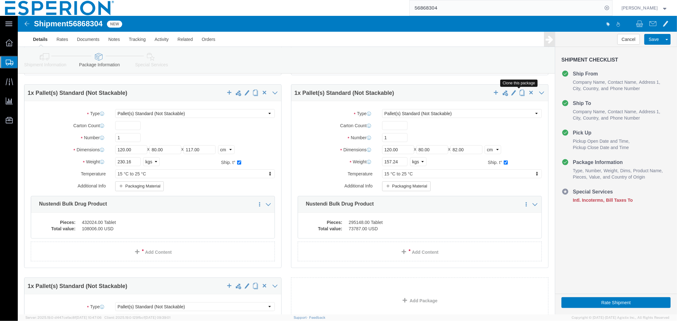
click span "button"
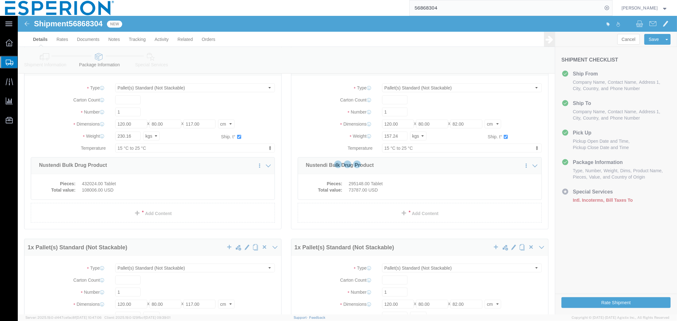
scroll to position [0, 0]
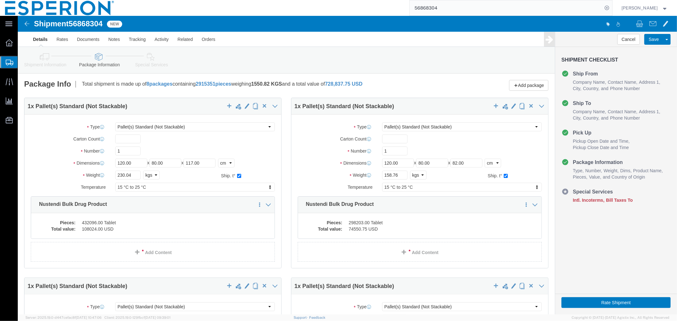
select select "PSNS"
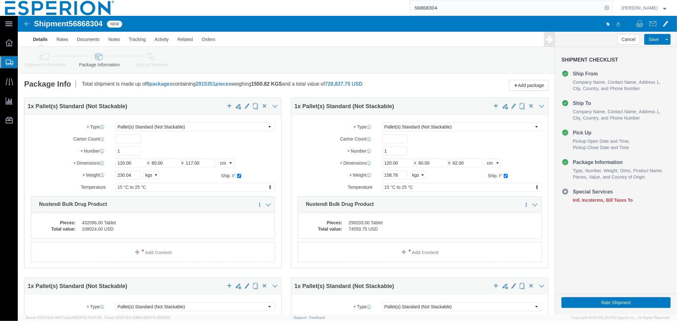
select select "PSNS"
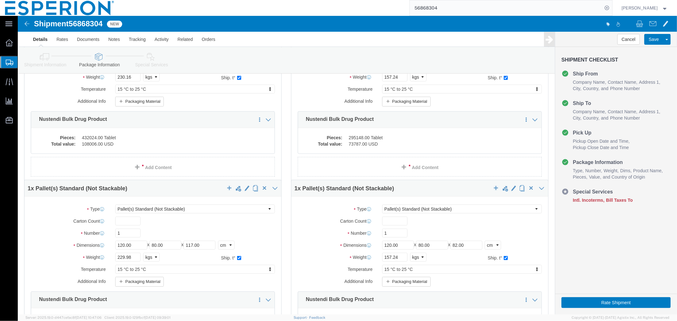
scroll to position [591, 0]
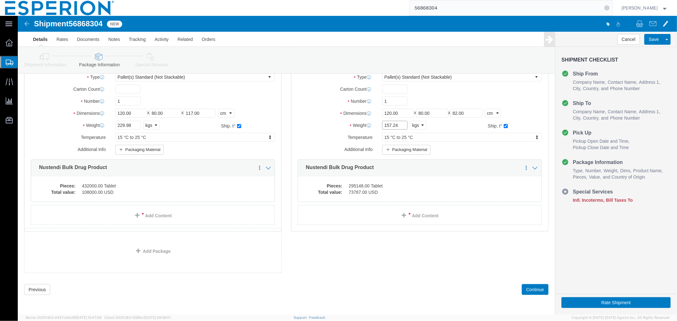
click input "157.24"
drag, startPoint x: 383, startPoint y: 109, endPoint x: 351, endPoint y: 109, distance: 32.1
click div "Weight 157.24 Select kgs lbs Ship. t°"
paste input "8.019"
type input "158.019"
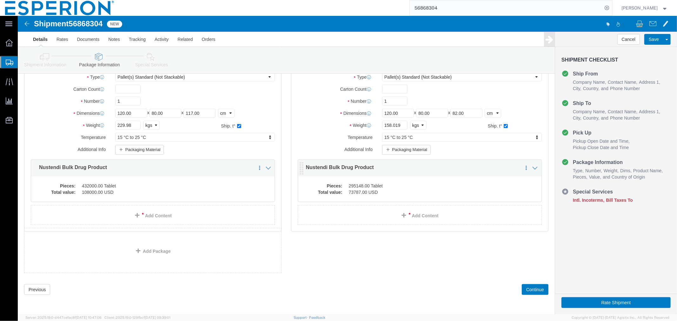
click dd "295148.00 Tablet"
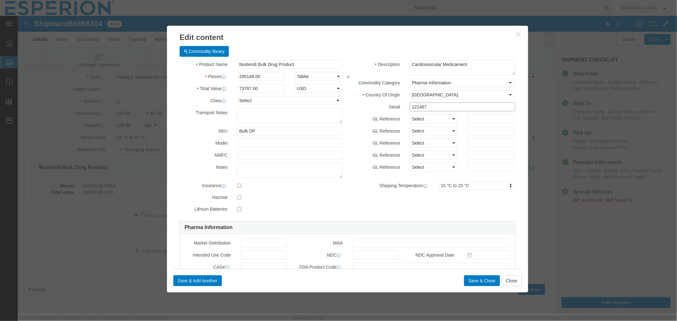
click input "121467"
drag, startPoint x: 409, startPoint y: 91, endPoint x: 373, endPoint y: 89, distance: 35.3
click div "Serial 121467"
paste input "58.019"
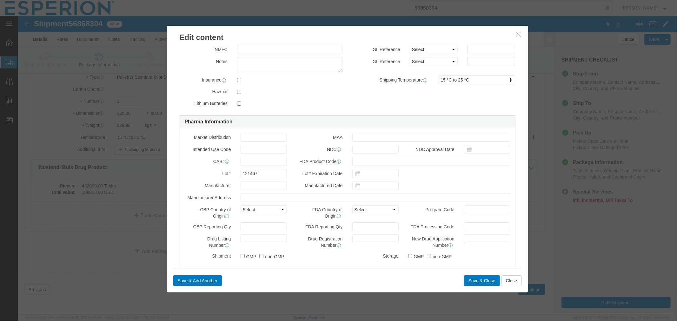
scroll to position [0, 0]
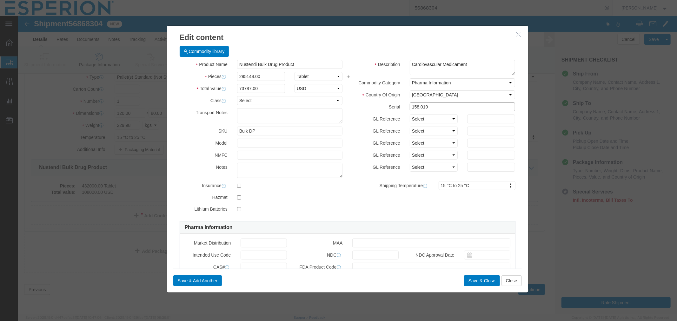
drag, startPoint x: 412, startPoint y: 92, endPoint x: 348, endPoint y: 91, distance: 63.8
click div "Serial 158.019"
paste input "215"
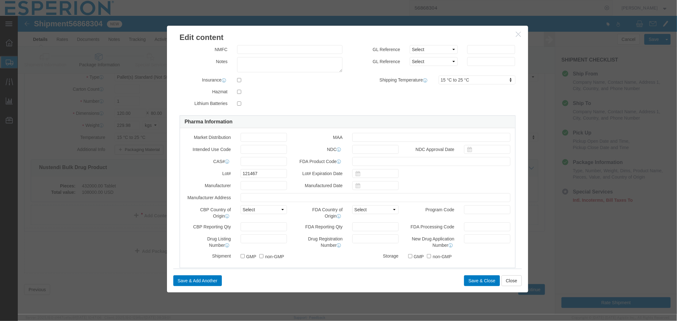
scroll to position [141, 0]
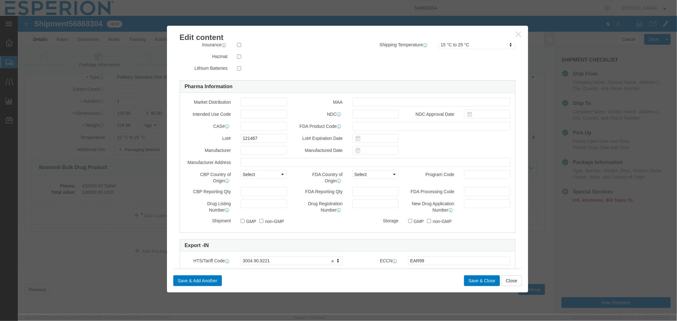
type input "121519"
drag, startPoint x: 242, startPoint y: 125, endPoint x: 217, endPoint y: 124, distance: 24.5
click div "121467"
paste input "519"
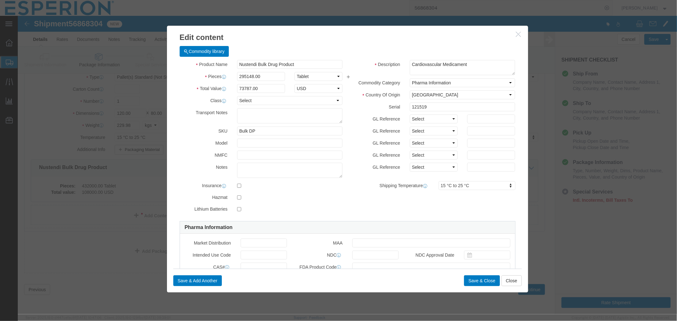
scroll to position [520, 0]
type input "121519"
click input "295148.00"
drag, startPoint x: 251, startPoint y: 63, endPoint x: 206, endPoint y: 56, distance: 45.3
click div "Pieces 295148.00 Select Bag Barrels 100Board Feet Bottle Box Blister Pack Carat…"
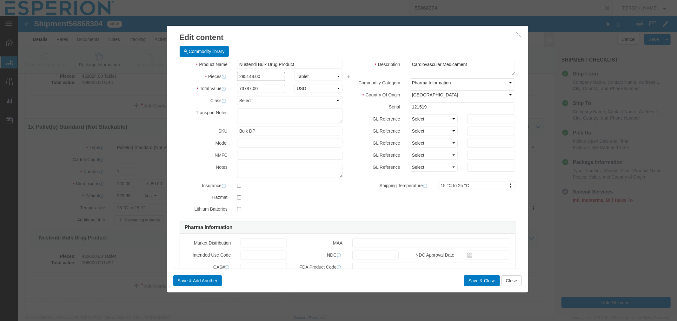
paste input "6824"
type input "296824.00"
type input "74206"
click button "Save & Close"
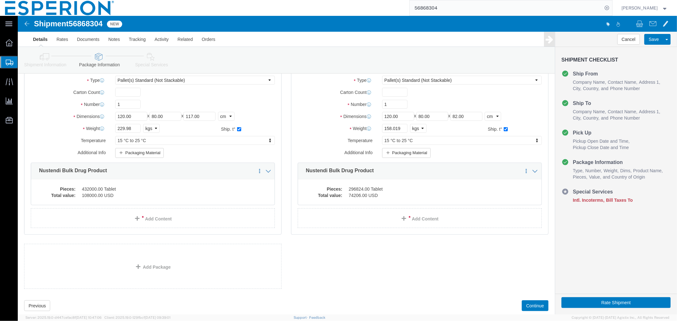
scroll to position [642, 0]
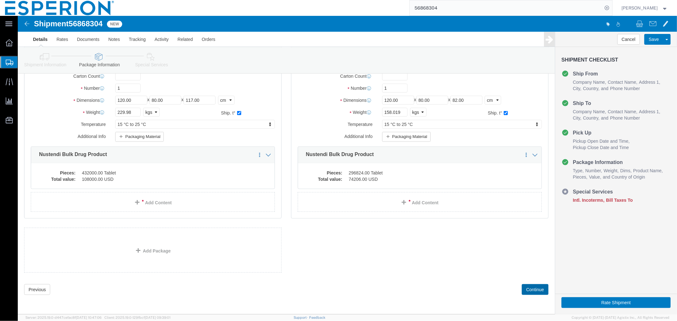
click button "Continue"
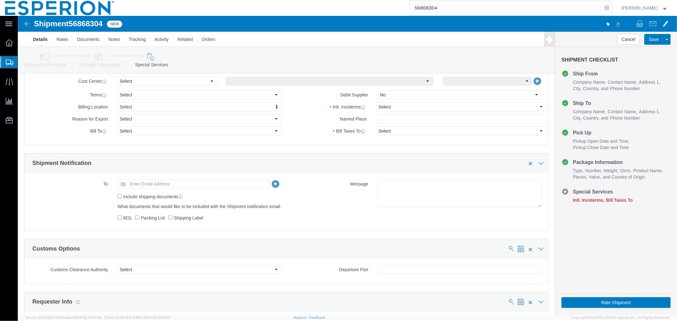
scroll to position [230, 0]
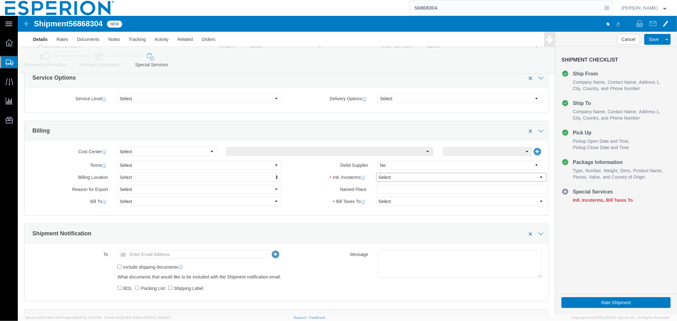
click select "Select Carriage Insurance Paid Carriage Paid To Cost and Freight Cost Insurance…"
select select "CIP"
click select "Select Carriage Insurance Paid Carriage Paid To Cost and Freight Cost Insurance…"
select select "SHIP"
select select "RCPN"
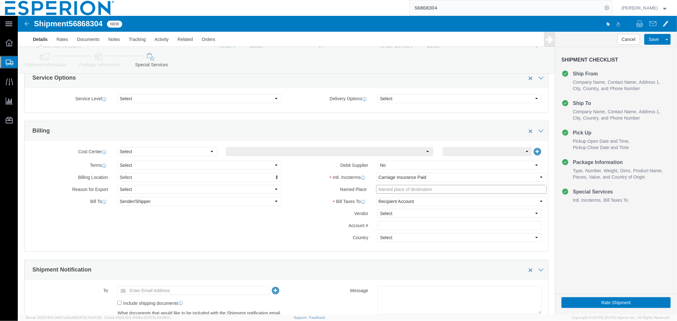
click input "text"
click input "DAII"
drag, startPoint x: 371, startPoint y: 176, endPoint x: 354, endPoint y: 176, distance: 16.2
click div "DAII"
paste input "[PERSON_NAME]"
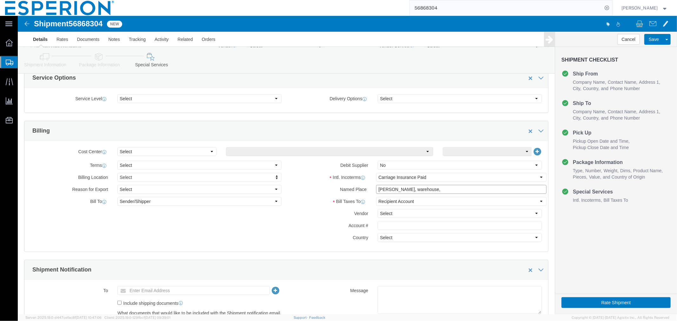
click input "[PERSON_NAME], warehouse,"
paste input "Pfaffenhofen/Ilm German"
click input "[PERSON_NAME], warehouse, [GEOGRAPHIC_DATA]/[GEOGRAPHIC_DATA] German"
click input "[PERSON_NAME], warehouse, [GEOGRAPHIC_DATA], German"
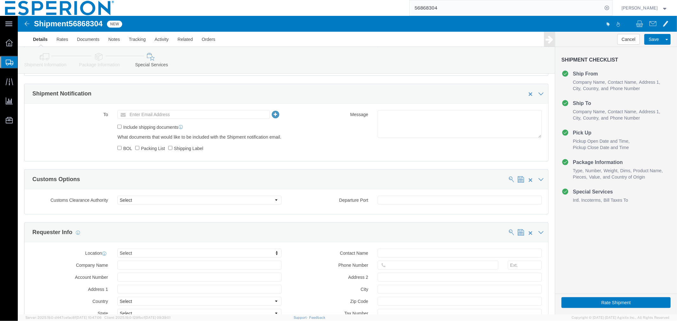
scroll to position [547, 0]
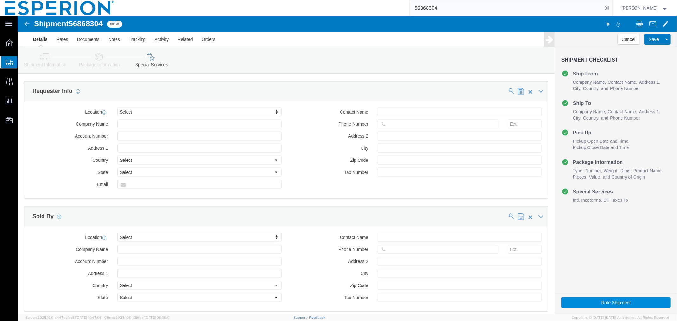
type input "[PERSON_NAME], warehouse, [GEOGRAPHIC_DATA], [GEOGRAPHIC_DATA]"
click button "Rate Shipment"
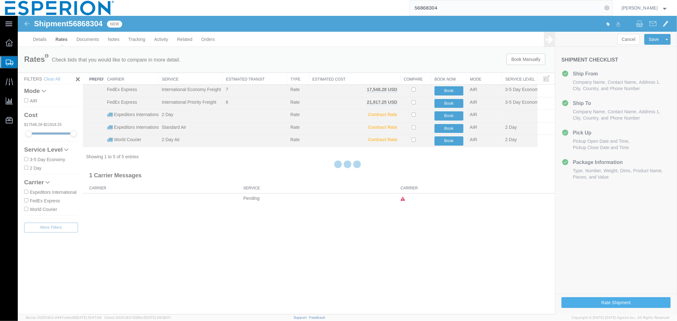
scroll to position [0, 0]
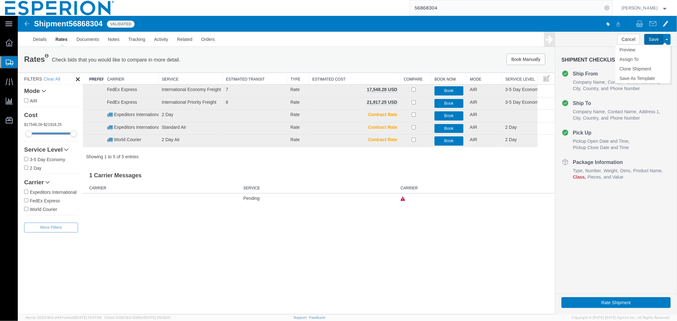
click at [652, 42] on button "Save" at bounding box center [653, 39] width 19 height 11
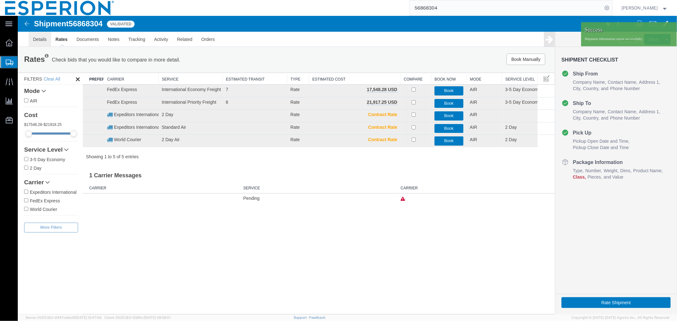
click at [34, 43] on link "Details" at bounding box center [39, 38] width 23 height 15
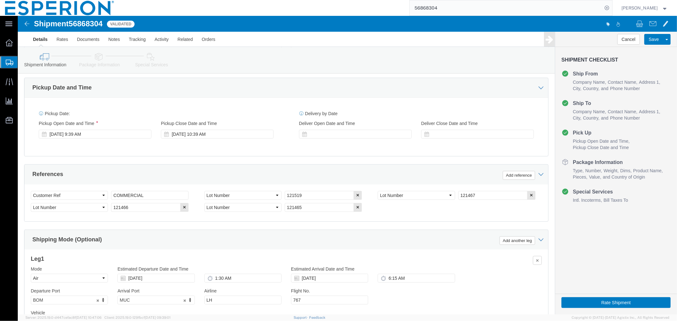
scroll to position [283, 0]
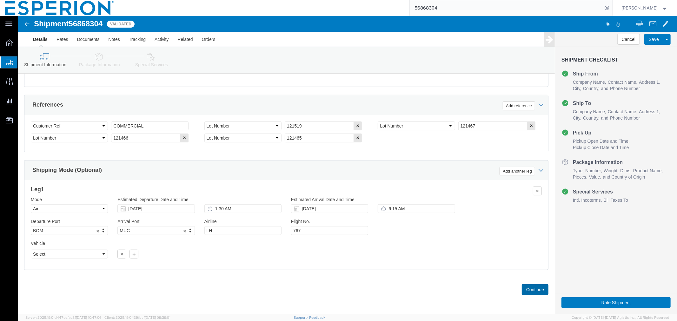
click button "Continue"
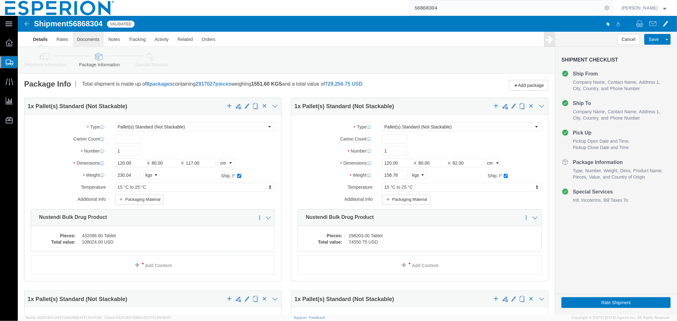
click link "Documents"
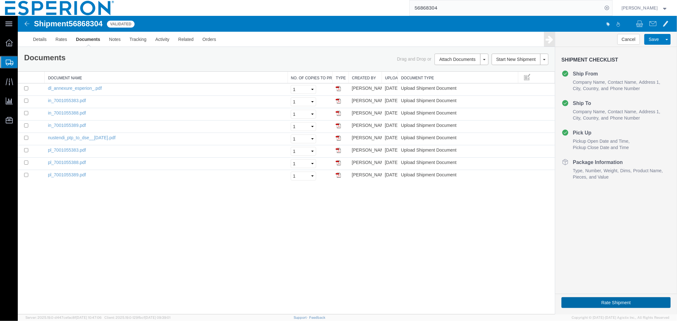
click at [616, 303] on button "Rate Shipment" at bounding box center [615, 302] width 109 height 11
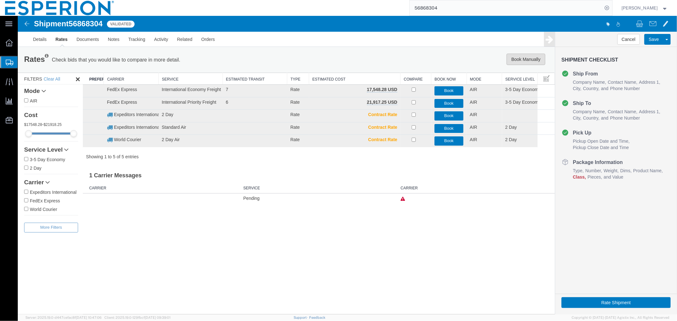
click at [542, 57] on button "Book Manually" at bounding box center [525, 58] width 39 height 11
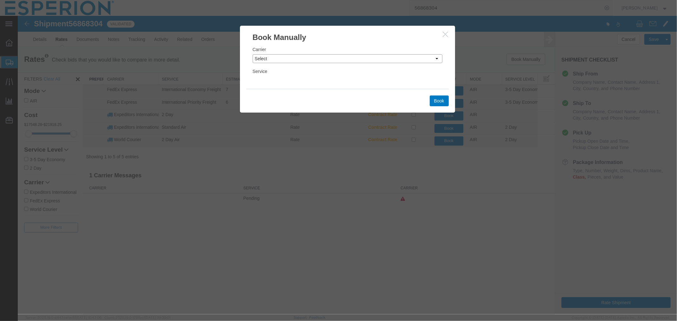
click at [332, 54] on select "Select Add New Carrier (and default service) DHL Global Forwarding Expeditors I…" at bounding box center [347, 58] width 190 height 9
select select "59"
click at [252, 54] on select "Select Add New Carrier (and default service) DHL Global Forwarding Expeditors I…" at bounding box center [347, 58] width 190 height 9
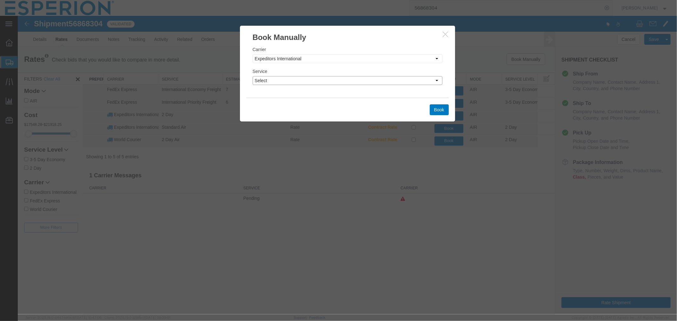
click at [313, 78] on select "Select 2 Day Airborne Drop Broker Consolidated Deferred Air Deferred Door-to-Do…" at bounding box center [347, 80] width 190 height 9
select select "553"
click at [252, 76] on select "Select 2 Day Airborne Drop Broker Consolidated Deferred Air Deferred Door-to-Do…" at bounding box center [347, 80] width 190 height 9
click at [440, 109] on button "Book" at bounding box center [439, 109] width 19 height 11
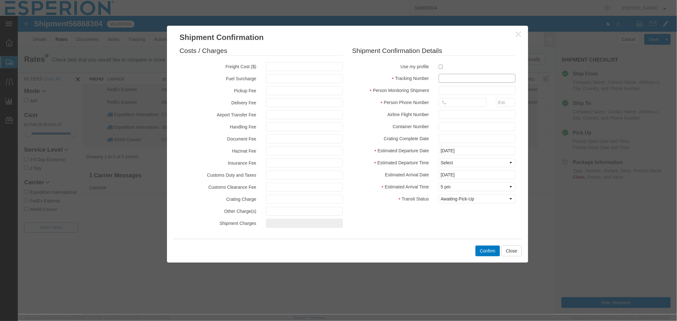
click at [449, 77] on input "text" at bounding box center [476, 78] width 77 height 9
paste input "42C0058787"
type input "42C0058787"
click at [453, 94] on input "text" at bounding box center [476, 90] width 77 height 9
type input "ABREAUX"
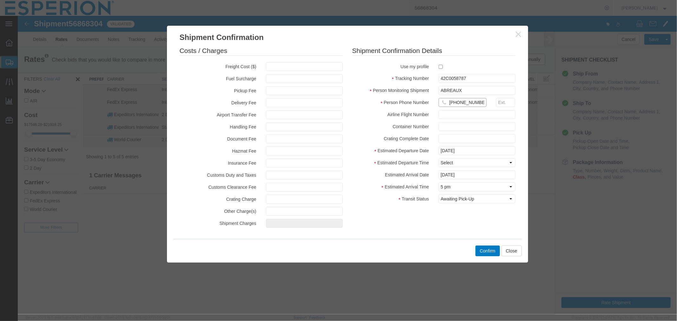
type input "[PHONE_NUMBER]"
click at [464, 162] on select "Select Midnight 1 am 2 am 3 am 4 am 5 am 6 am 7 am 8 am 9 am 10 am 11 am 12 Noo…" at bounding box center [476, 162] width 77 height 9
select select "0800"
click at [438, 158] on select "Select Midnight 1 am 2 am 3 am 4 am 5 am 6 am 7 am 8 am 9 am 10 am 11 am 12 Noo…" at bounding box center [476, 162] width 77 height 9
click at [461, 174] on input "[DATE]" at bounding box center [476, 174] width 77 height 9
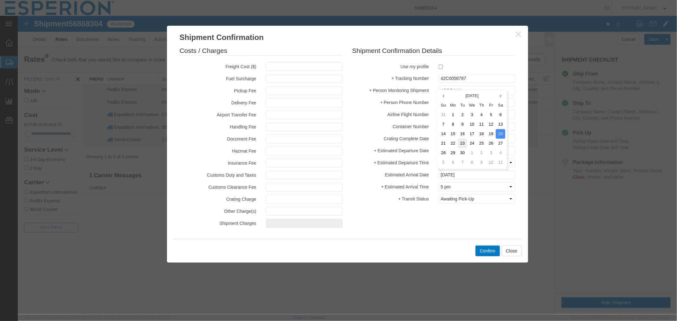
click at [463, 144] on td "23" at bounding box center [463, 143] width 10 height 10
type input "[DATE]"
click at [460, 186] on select "Select Midnight 1 am 2 am 3 am 4 am 5 am 6 am 7 am 8 am 9 am 10 am 11 am 12 Noo…" at bounding box center [476, 186] width 77 height 9
select select "0600"
click at [438, 182] on select "Select Midnight 1 am 2 am 3 am 4 am 5 am 6 am 7 am 8 am 9 am 10 am 11 am 12 Noo…" at bounding box center [476, 186] width 77 height 9
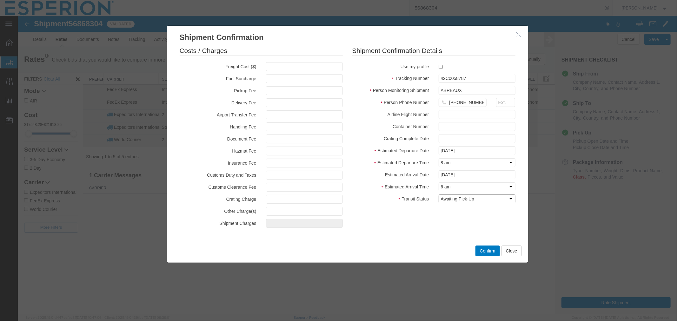
click at [469, 201] on select "Select Arrival Notice Available Arrival Notice Imported Arrive at Delivery Loca…" at bounding box center [476, 198] width 77 height 9
select select "PICKEDUP"
click at [438, 194] on select "Select Arrival Notice Available Arrival Notice Imported Arrive at Delivery Loca…" at bounding box center [476, 198] width 77 height 9
click at [482, 248] on button "Confirm" at bounding box center [487, 250] width 24 height 11
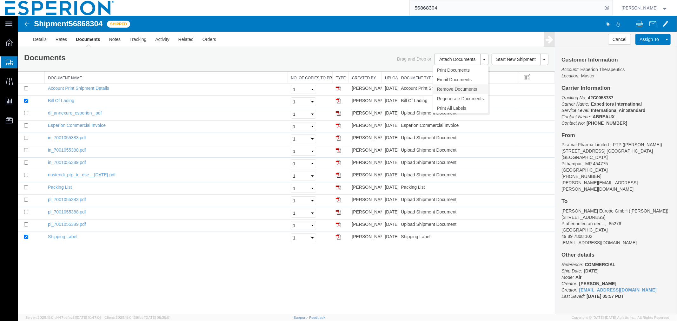
click at [457, 89] on link "Remove Documents" at bounding box center [460, 89] width 55 height 10
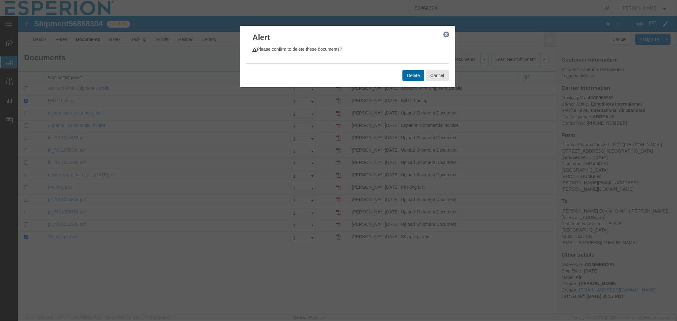
click at [412, 76] on button "Delete" at bounding box center [413, 75] width 22 height 11
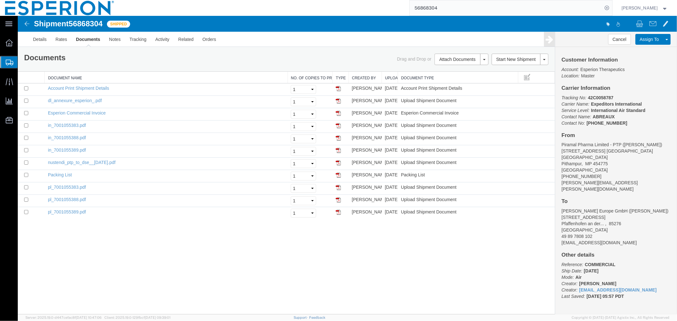
click at [0, 0] on span "Create Shipment" at bounding box center [0, 0] width 0 height 0
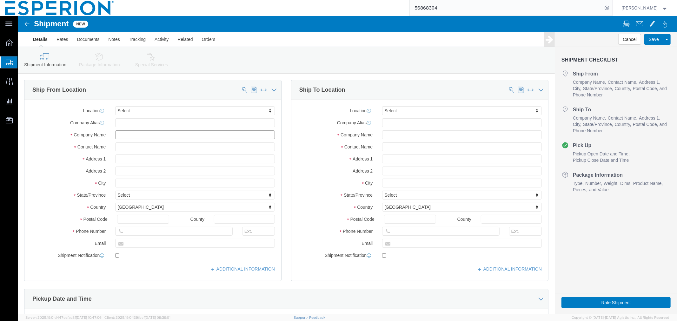
click input "text"
type input "PIRAM"
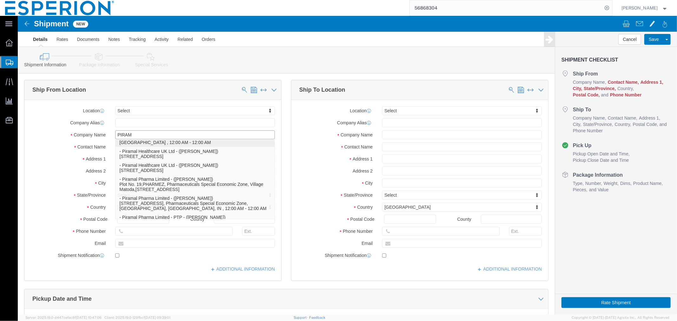
scroll to position [70, 0]
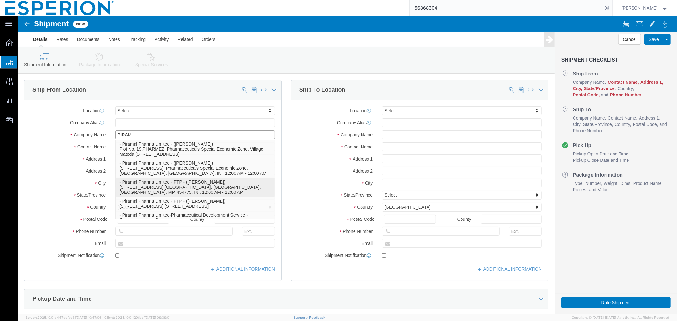
click p "- Piramal Pharma Limited - PTP - ([PERSON_NAME]) [STREET_ADDRESS] [GEOGRAPHIC_D…"
type input "[STREET_ADDRESS] [GEOGRAPHIC_DATA]"
type input "[GEOGRAPHIC_DATA]"
select select
select select "IN"
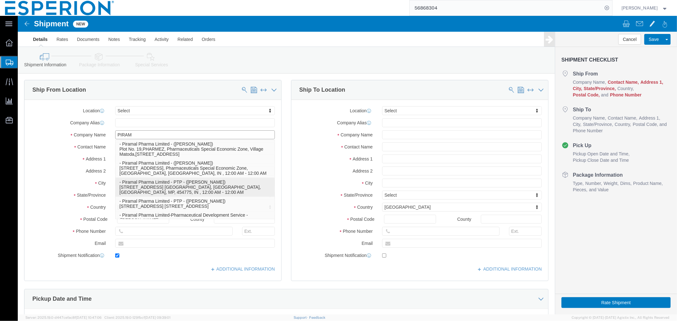
type input "454775"
type input "[PHONE_NUMBER]"
type input "[PERSON_NAME][EMAIL_ADDRESS][PERSON_NAME][DOMAIN_NAME]"
checkbox input "true"
type input "Piramal Pharma Limited - PTP"
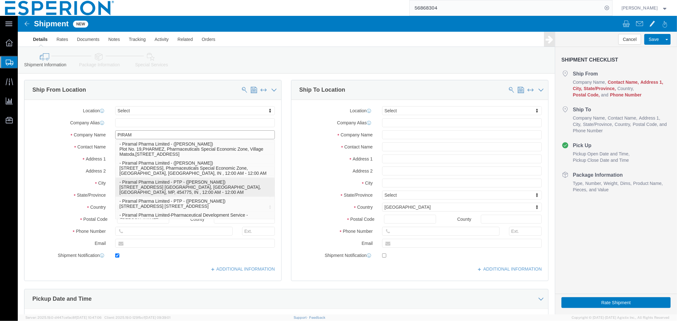
type input "[PERSON_NAME]"
type input "[GEOGRAPHIC_DATA]"
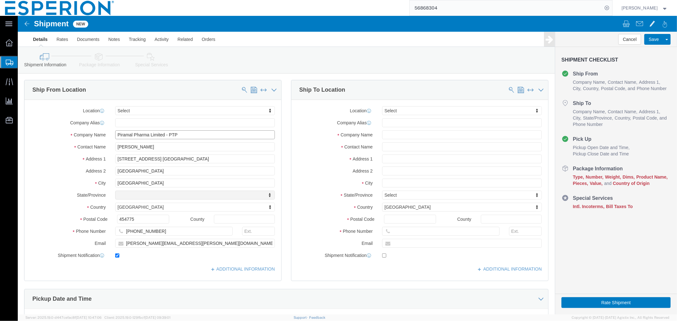
select select "MP"
type input "Piramal Pharma Limited - PTP"
click input "checkbox"
checkbox input "false"
click input "text"
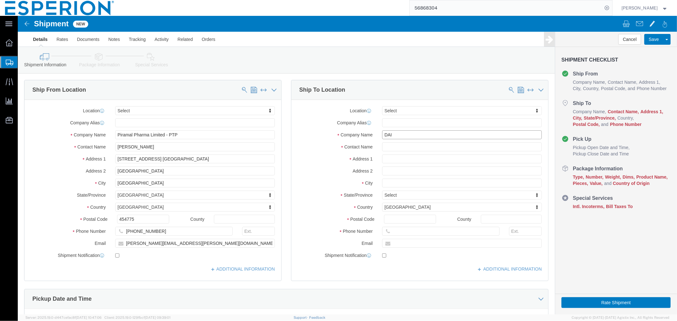
type input "DAII"
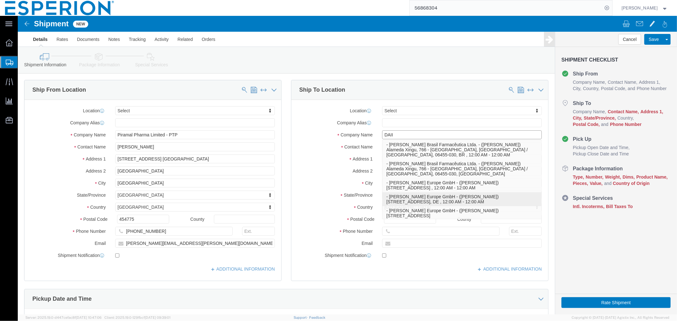
click p "- [PERSON_NAME] Europe GmbH - ([PERSON_NAME]) [STREET_ADDRESS] , 12:00 AM - 12:…"
type input "[STREET_ADDRESS]"
select select "DE"
type input "85276"
type input "49 89 7808 102"
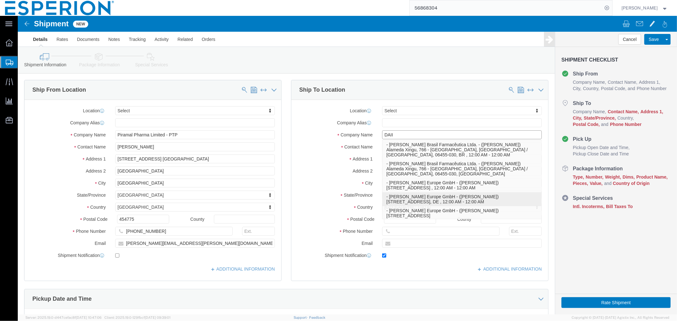
type input "[EMAIL_ADDRESS][DOMAIN_NAME]"
checkbox input "true"
type input "Daiichi Sankyo Europe GmbH"
type input "[PERSON_NAME]"
type input "Pfaffenhofen an der Ilm"
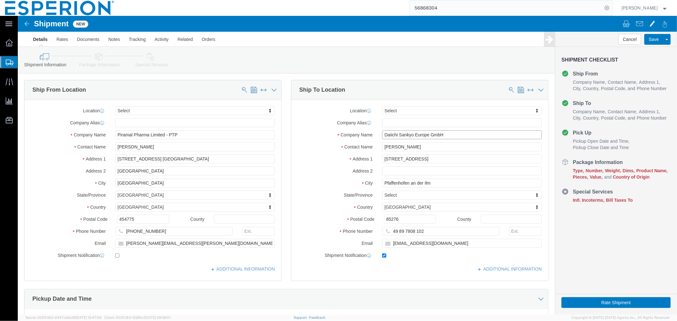
type input "Daiichi Sankyo Europe GmbH"
click input "checkbox"
checkbox input "false"
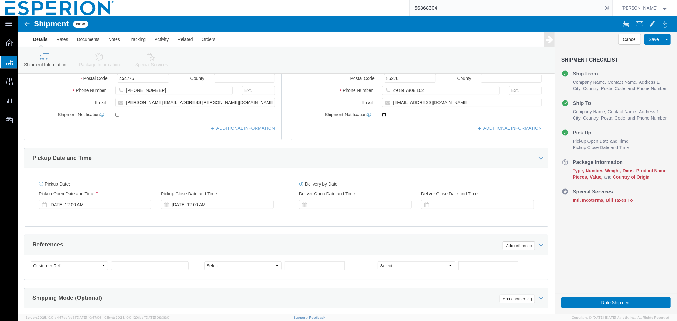
scroll to position [176, 0]
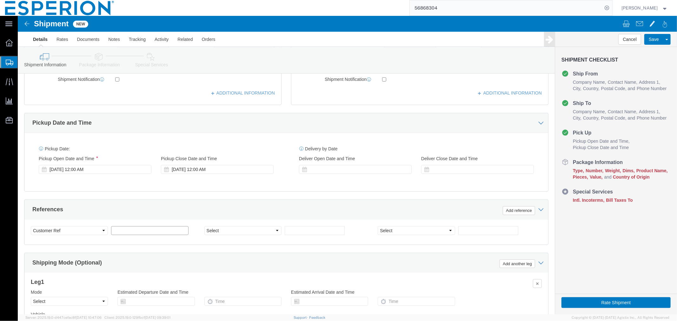
click input "text"
type input "SAMPLES"
click select "Select Account Type Activity ID Airline Appointment Number ASN Batch Request # …"
select select "LOT"
click select "Select Account Type Activity ID Airline Appointment Number ASN Batch Request # …"
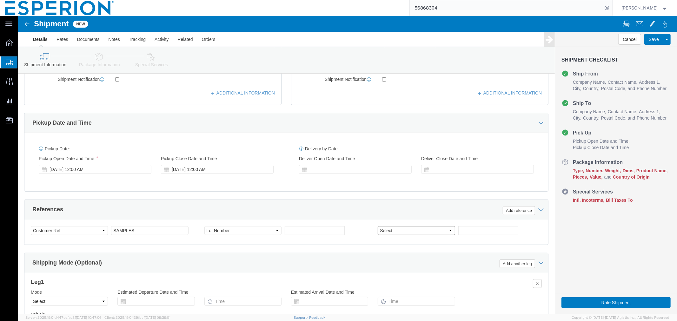
select select "LOT"
click input "text"
click input "1000"
type input "1000325702"
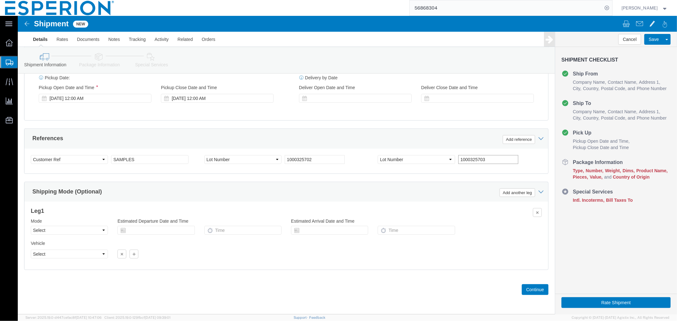
type input "1000325703"
click select "Select Air Less than Truckload Multi-Leg Ocean Freight Rail Small Parcel Truckl…"
select select "AIR"
click select "Select Air Less than Truckload Multi-Leg Ocean Freight Rail Small Parcel Truckl…"
click link "Documents"
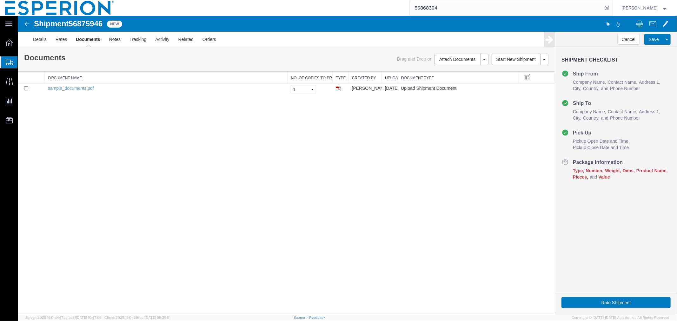
click at [166, 135] on div "Shipment 56875946 1 of 1 New Details Rates Documents Notes Tracking Activity Re…" at bounding box center [346, 165] width 659 height 299
click at [41, 39] on link "Details" at bounding box center [39, 38] width 23 height 15
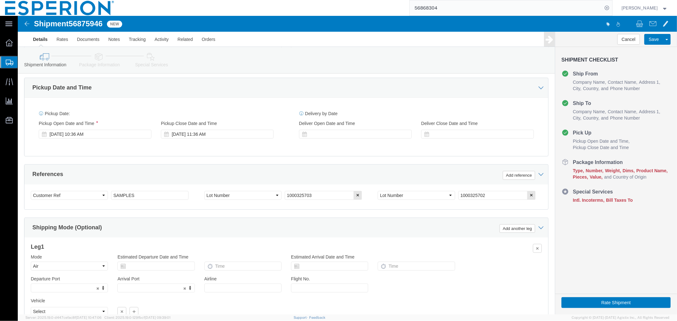
scroll to position [271, 0]
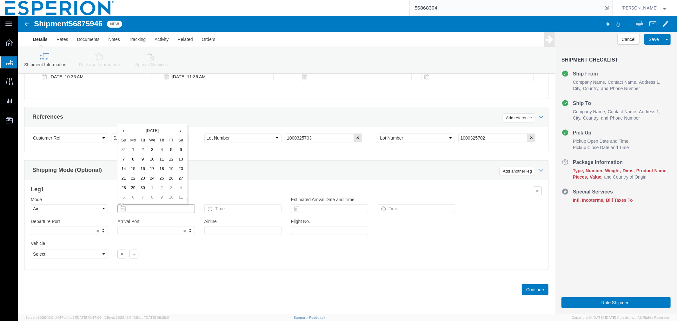
click input "text"
click div "Leg 1 Mode Select Air Less than Truckload Multi-Leg Ocean Freight Rail Small Pa…"
click input "text"
click td "19"
click input "[DATE]"
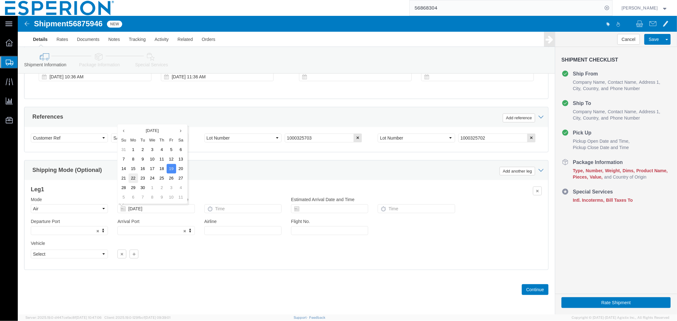
click td "22"
click input "[DATE]"
click td "23"
type input "[DATE]"
click input "text"
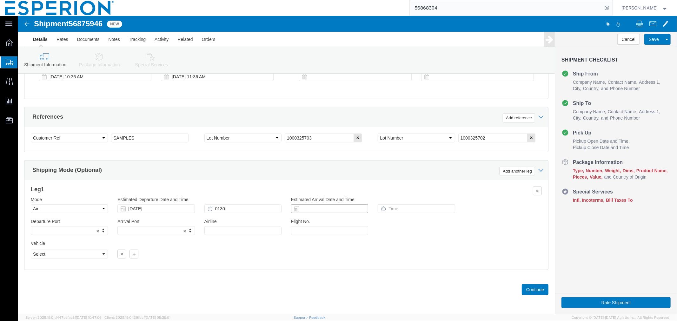
type input "1:30 AM"
click input "text"
click td "23"
type input "[DATE]"
click icon
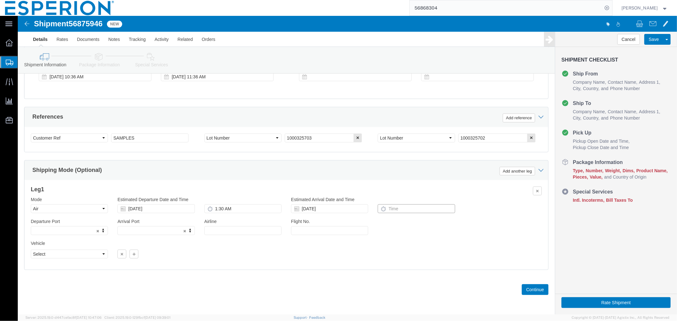
click input "text"
type input "6:15 AM"
type input "BOM"
click icon "button"
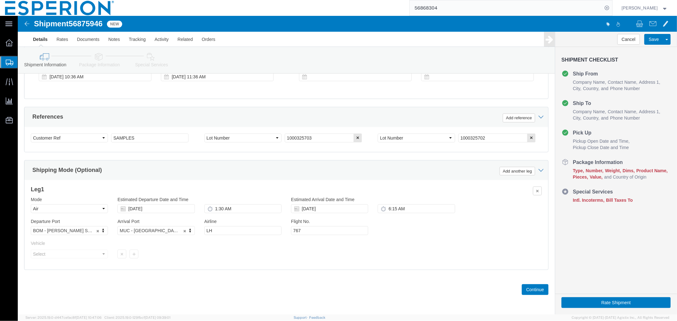
scroll to position [246, 0]
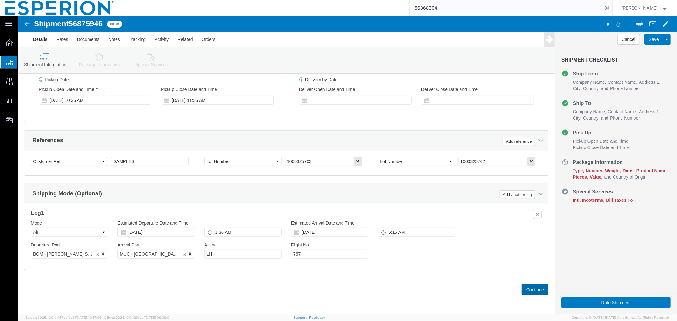
click button "Continue"
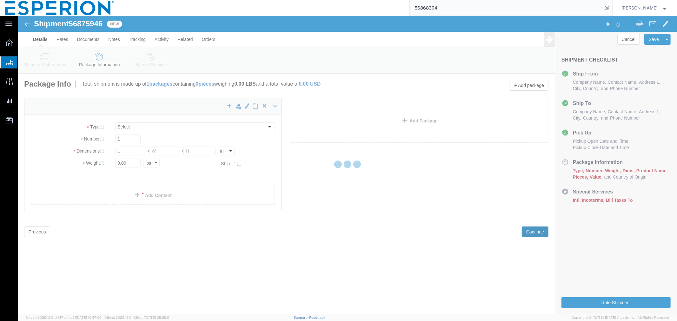
scroll to position [0, 0]
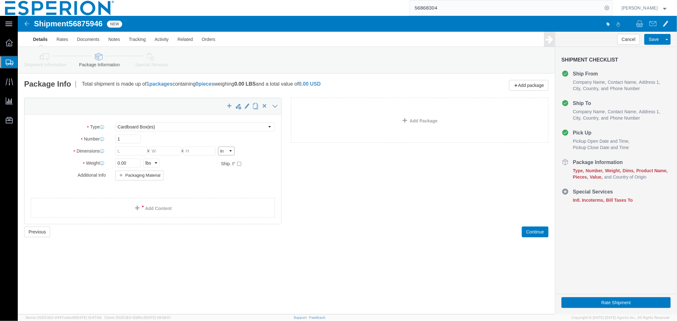
click select "Select cm ft in"
click input "checkbox"
click div "Package Type Select Bale(s) Basket(s) Bolt(s) Bottle(s) Buckets Bulk Bundle(s) …"
click select "Select kgs lbs"
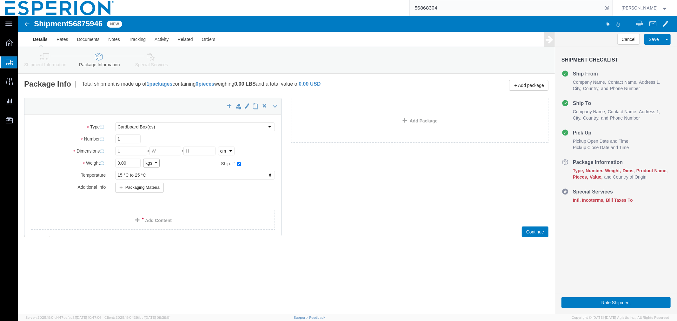
click select "Select kgs lbs"
click input "text"
click input "0.00"
click div "Weight 0.00 Select kgs lbs Ship. t°"
drag, startPoint x: 111, startPoint y: 150, endPoint x: 97, endPoint y: 149, distance: 14.0
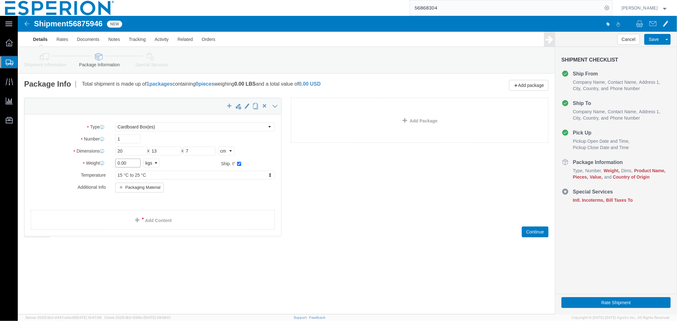
click div "0.00 Select kgs lbs"
click link "Add Content"
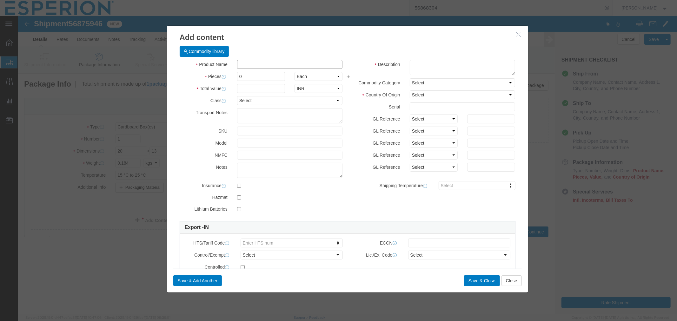
click input "text"
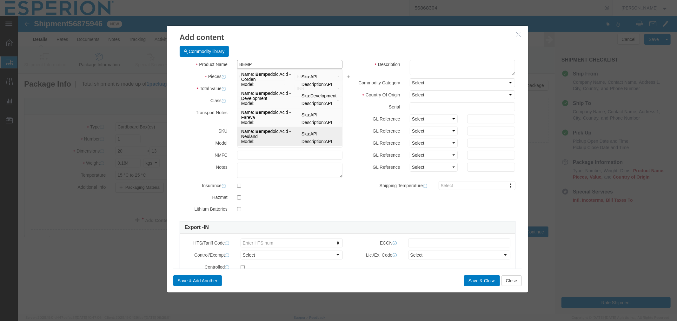
click td "Name: Bemp edoic Acid - Neuland"
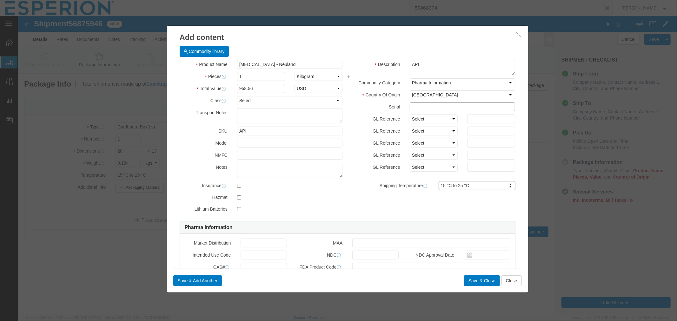
click input "text"
drag, startPoint x: 419, startPoint y: 91, endPoint x: 386, endPoint y: 89, distance: 32.4
click div "1000325702"
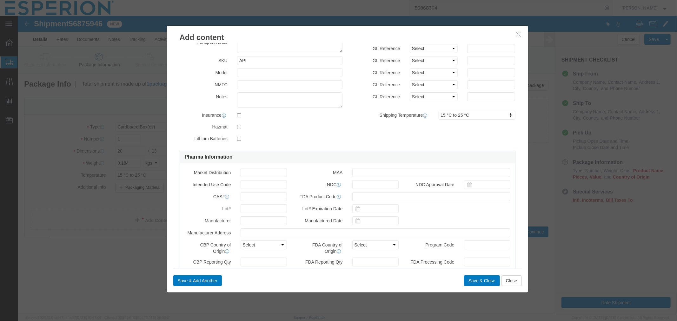
scroll to position [106, 0]
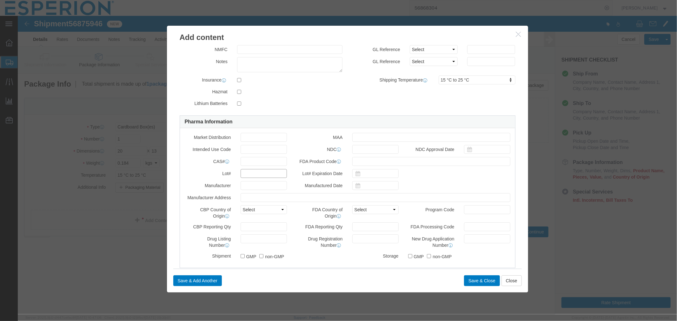
click input "text"
paste input "1000325702"
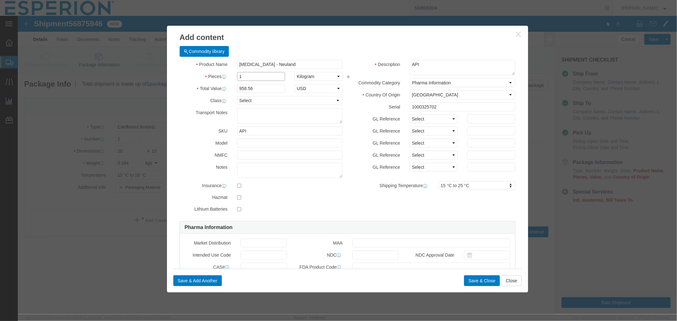
click input "1"
click button "Save & Close"
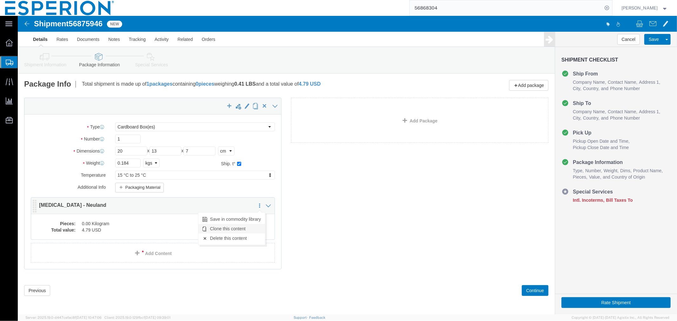
click link "Clone this content"
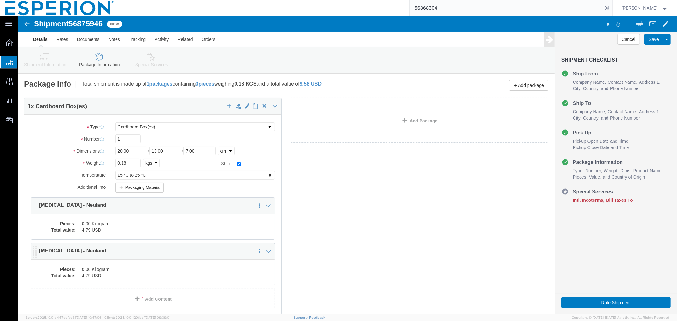
click div "Pieces: 0.00 Kilogram Total value: 4.79 USD"
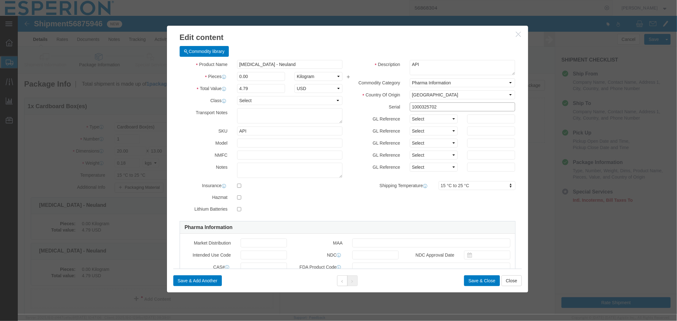
click input "1000325702"
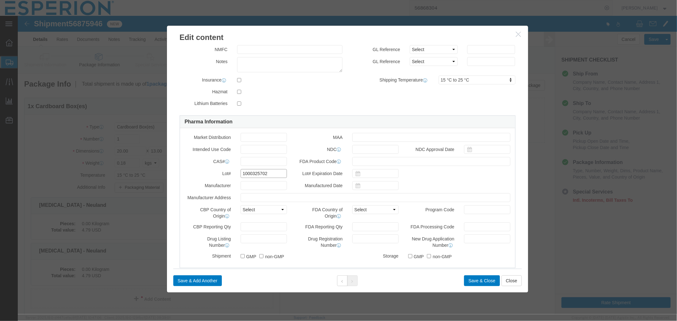
click input "1000325702"
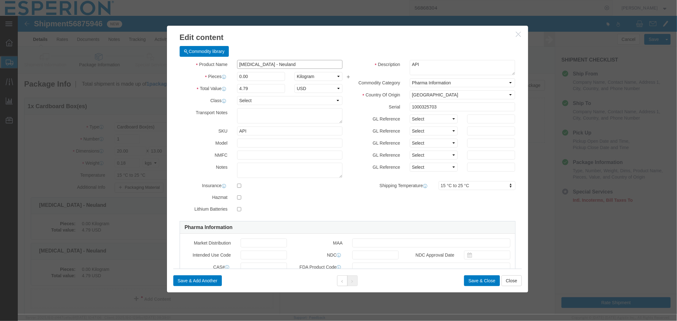
click input "[MEDICAL_DATA] - Neuland"
click button "Save & Close"
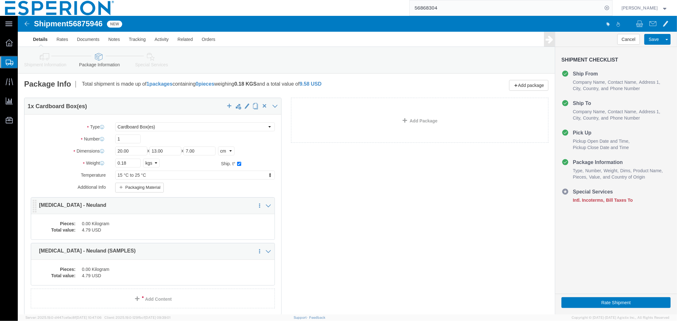
click dd "4.79 USD"
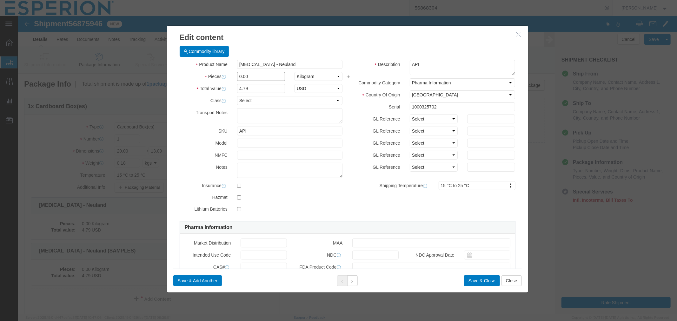
click input "0.00"
click input "[MEDICAL_DATA] - Neuland"
click input "0.00"
click button "Save & Close"
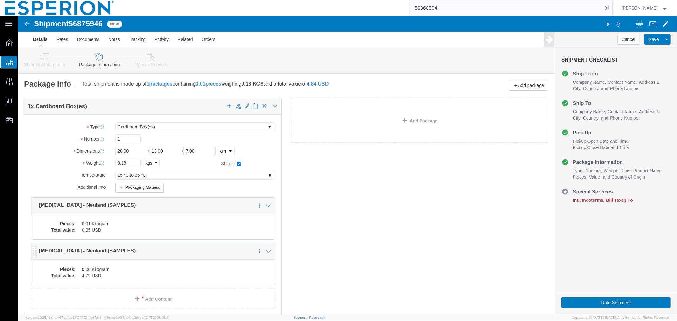
click div "Pieces: 0.00 Kilogram Total value: 4.79 USD"
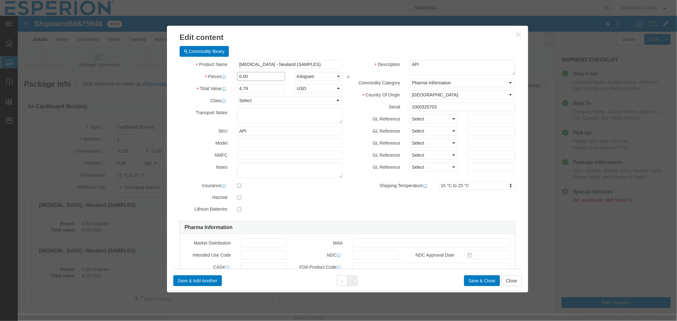
click input "0.00"
click button "Save & Close"
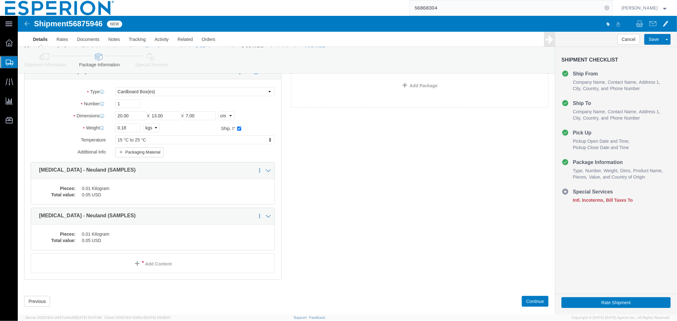
scroll to position [47, 0]
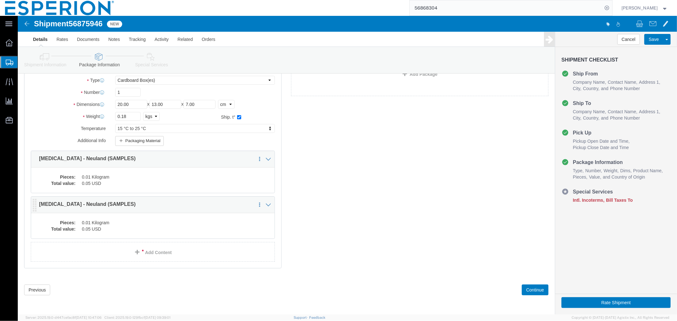
click div "Pieces: 0.01 Kilogram Total value: 0.05 USD"
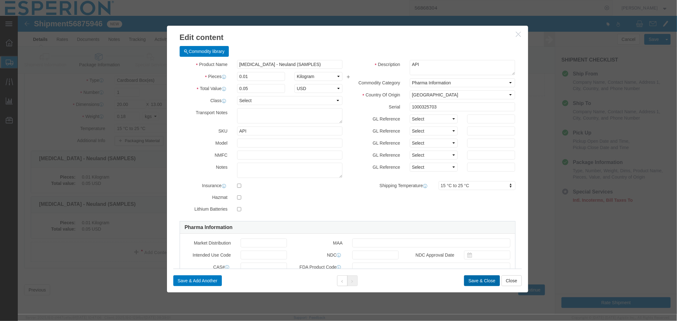
click button "Save & Close"
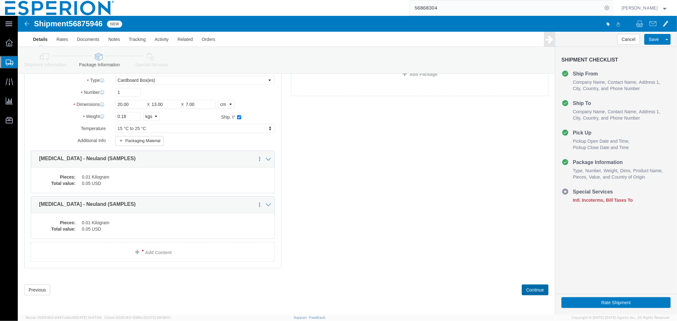
click button "Continue"
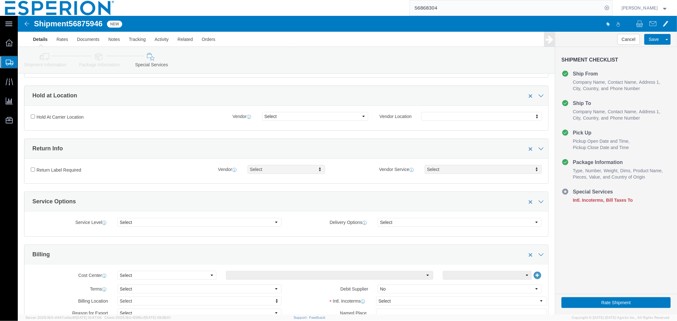
scroll to position [211, 0]
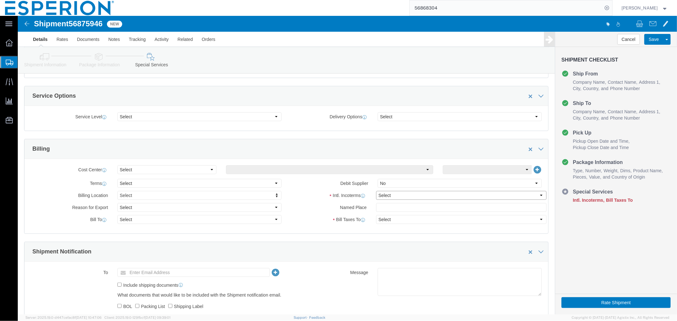
click select "Select Carriage Insurance Paid Carriage Paid To Cost and Freight Cost Insurance…"
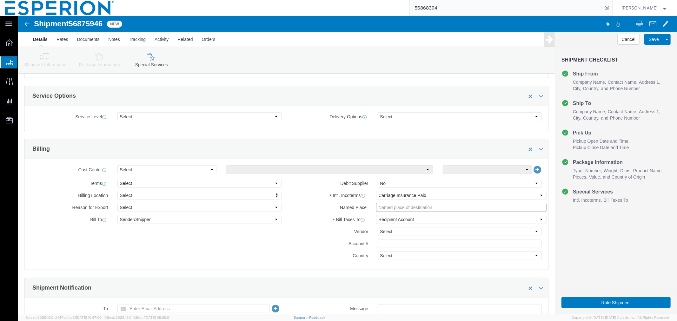
click input "text"
paste input "[PERSON_NAME]"
click input "[PERSON_NAME], warehouse,"
paste input "Pfaffenhofen/Ilm German"
click input "[PERSON_NAME], warehouse, [GEOGRAPHIC_DATA]/[GEOGRAPHIC_DATA] German"
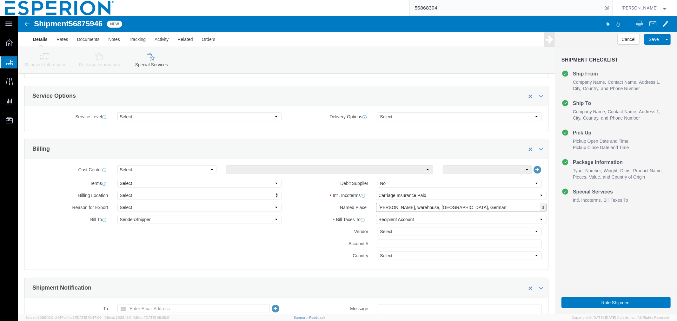
click input "[PERSON_NAME], warehouse, [GEOGRAPHIC_DATA], German"
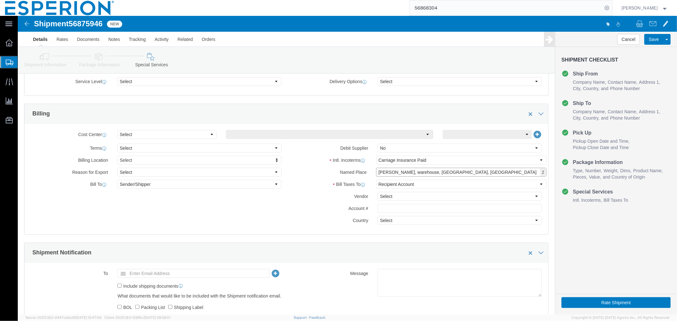
click input "[PERSON_NAME], warehouse, [GEOGRAPHIC_DATA], [GEOGRAPHIC_DATA]"
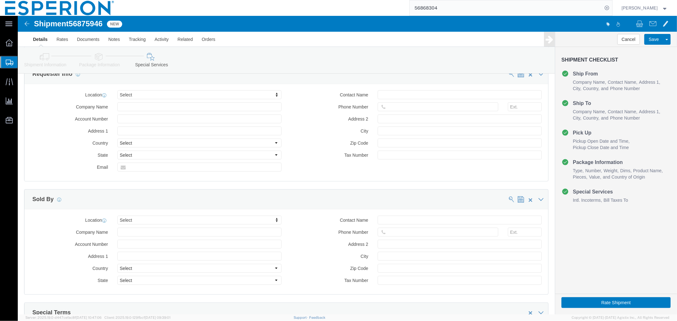
scroll to position [654, 0]
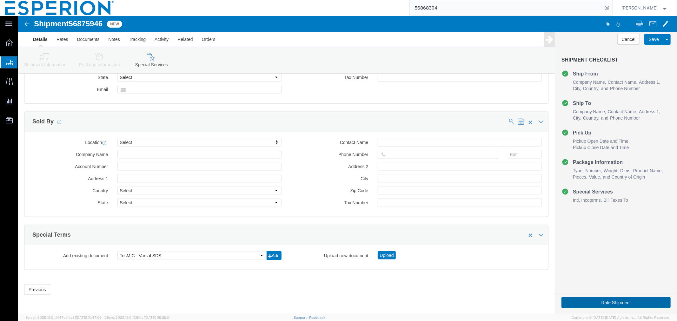
click button "Rate Shipment"
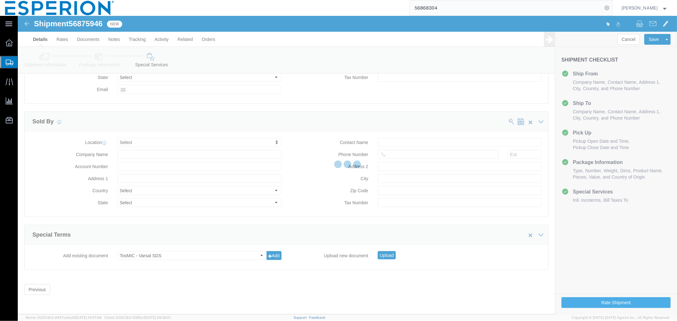
scroll to position [0, 0]
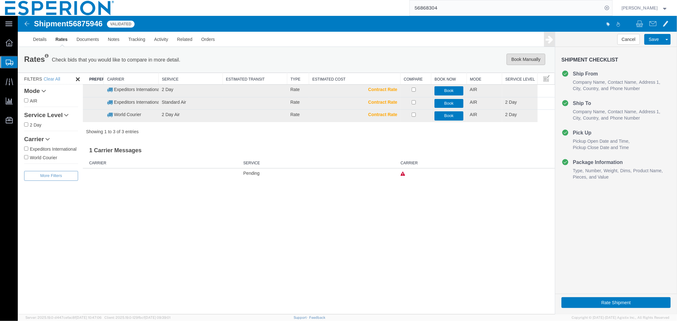
click at [510, 59] on button "Book Manually" at bounding box center [525, 58] width 39 height 11
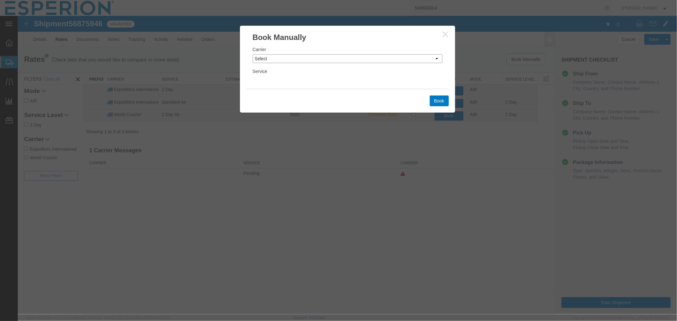
click at [357, 58] on select "Select Add New Carrier (and default service) DHL Global Forwarding Expeditors I…" at bounding box center [347, 58] width 190 height 9
click at [252, 54] on select "Select Add New Carrier (and default service) DHL Global Forwarding Expeditors I…" at bounding box center [347, 58] width 190 height 9
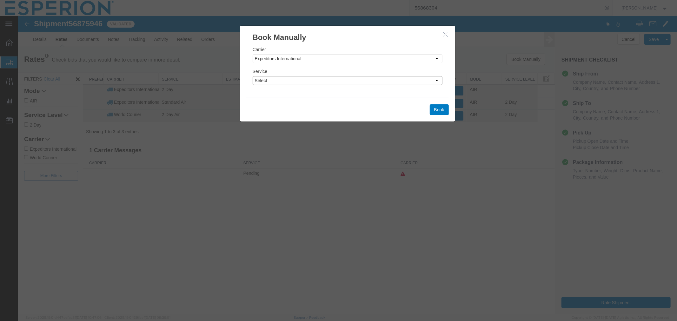
click at [303, 81] on select "Select 2 Day Airborne Drop Broker Consolidated Deferred Air Deferred Door-to-Do…" at bounding box center [347, 80] width 190 height 9
click at [252, 76] on select "Select 2 Day Airborne Drop Broker Consolidated Deferred Air Deferred Door-to-Do…" at bounding box center [347, 80] width 190 height 9
click at [441, 111] on button "Book" at bounding box center [439, 109] width 19 height 11
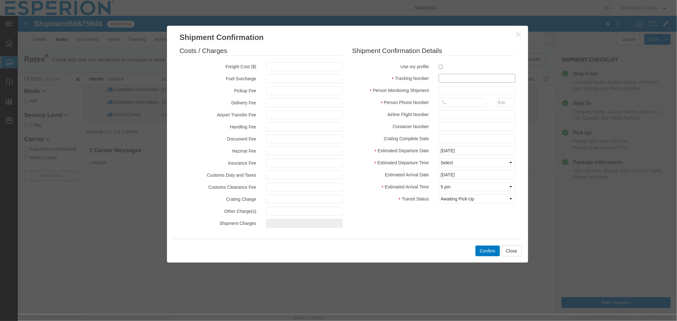
click at [478, 80] on input "text" at bounding box center [476, 78] width 77 height 9
paste input "42C0058787"
click at [461, 87] on input "text" at bounding box center [476, 90] width 77 height 9
click at [458, 105] on input "text" at bounding box center [462, 102] width 48 height 9
click at [468, 163] on select "Select Midnight 1 am 2 am 3 am 4 am 5 am 6 am 7 am 8 am 9 am 10 am 11 am 12 Noo…" at bounding box center [476, 162] width 77 height 9
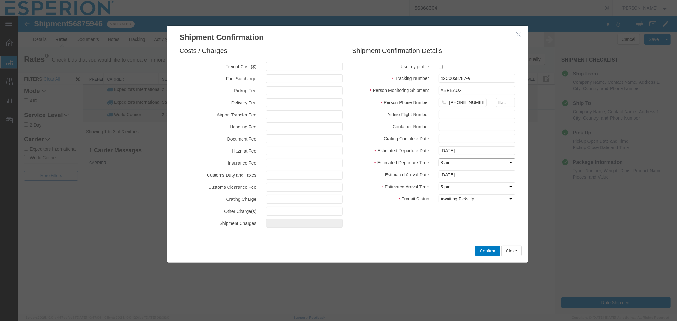
click at [438, 158] on select "Select Midnight 1 am 2 am 3 am 4 am 5 am 6 am 7 am 8 am 9 am 10 am 11 am 12 Noo…" at bounding box center [476, 162] width 77 height 9
click at [473, 175] on input "[DATE]" at bounding box center [476, 174] width 77 height 9
click at [461, 142] on td "23" at bounding box center [463, 143] width 10 height 10
click at [467, 187] on select "Select Midnight 1 am 2 am 3 am 4 am 5 am 6 am 7 am 8 am 9 am 10 am 11 am 12 Noo…" at bounding box center [476, 186] width 77 height 9
click at [438, 182] on select "Select Midnight 1 am 2 am 3 am 4 am 5 am 6 am 7 am 8 am 9 am 10 am 11 am 12 Noo…" at bounding box center [476, 186] width 77 height 9
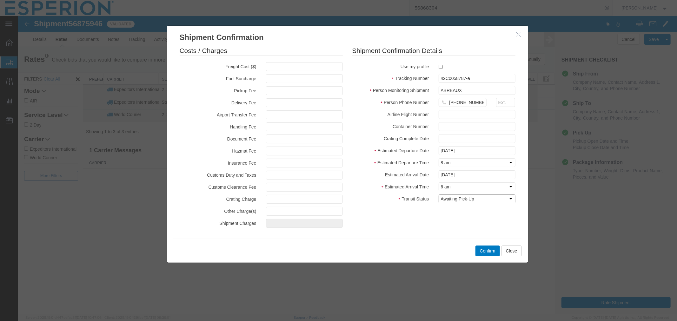
click at [482, 200] on select "Select Arrival Notice Available Arrival Notice Imported Arrive at Delivery Loca…" at bounding box center [476, 198] width 77 height 9
click at [438, 194] on select "Select Arrival Notice Available Arrival Notice Imported Arrive at Delivery Loca…" at bounding box center [476, 198] width 77 height 9
click at [492, 251] on button "Confirm" at bounding box center [487, 250] width 24 height 11
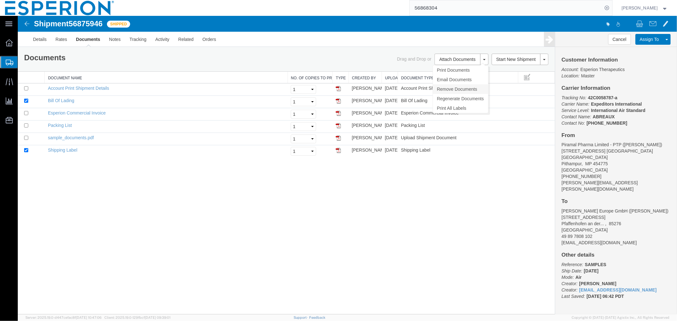
click at [456, 87] on link "Remove Documents" at bounding box center [460, 89] width 55 height 10
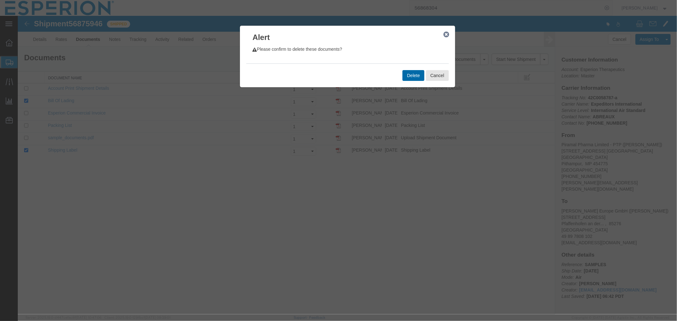
click at [419, 74] on button "Delete" at bounding box center [413, 75] width 22 height 11
